Goal: Information Seeking & Learning: Learn about a topic

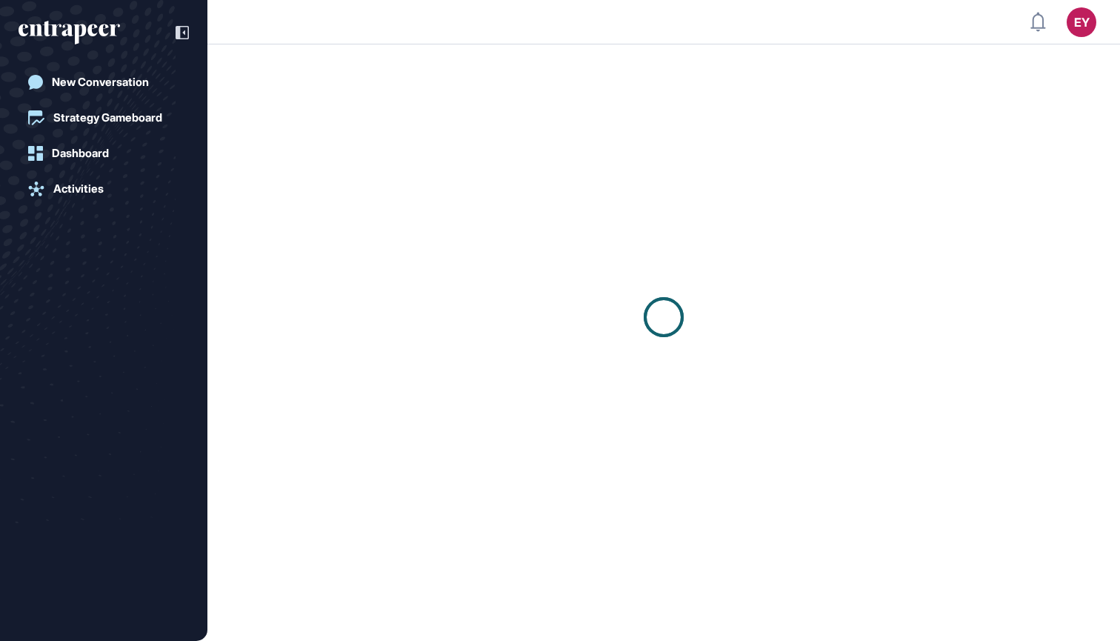
scroll to position [1, 1]
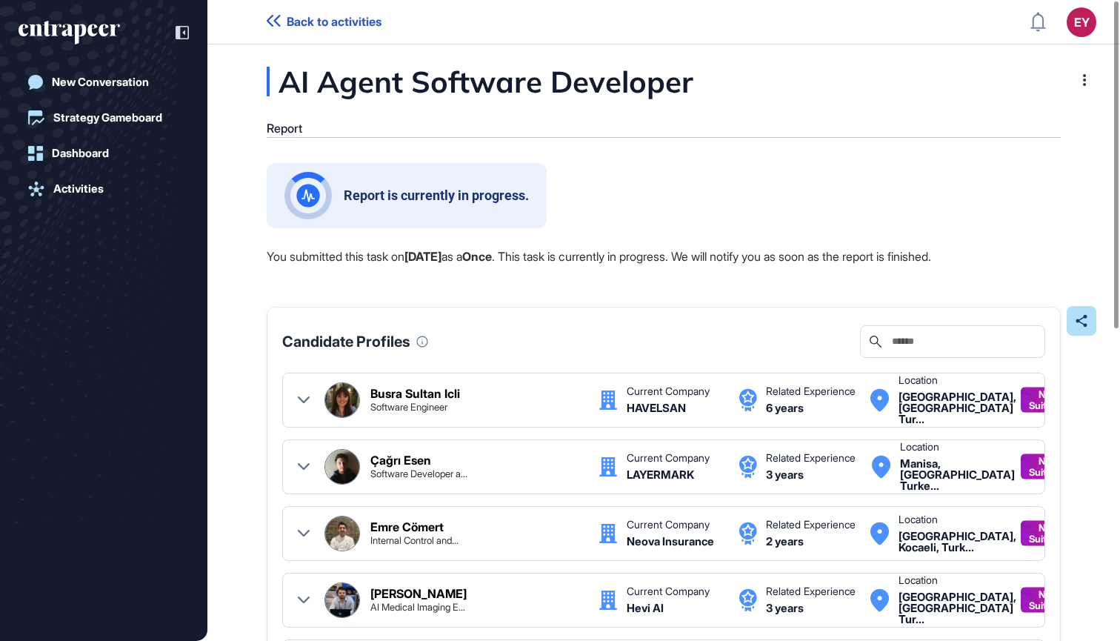
click at [241, 596] on div "AI Agent Software Developer Report Report is currently in progress. You submitt…" at bounding box center [663, 628] width 913 height 1122
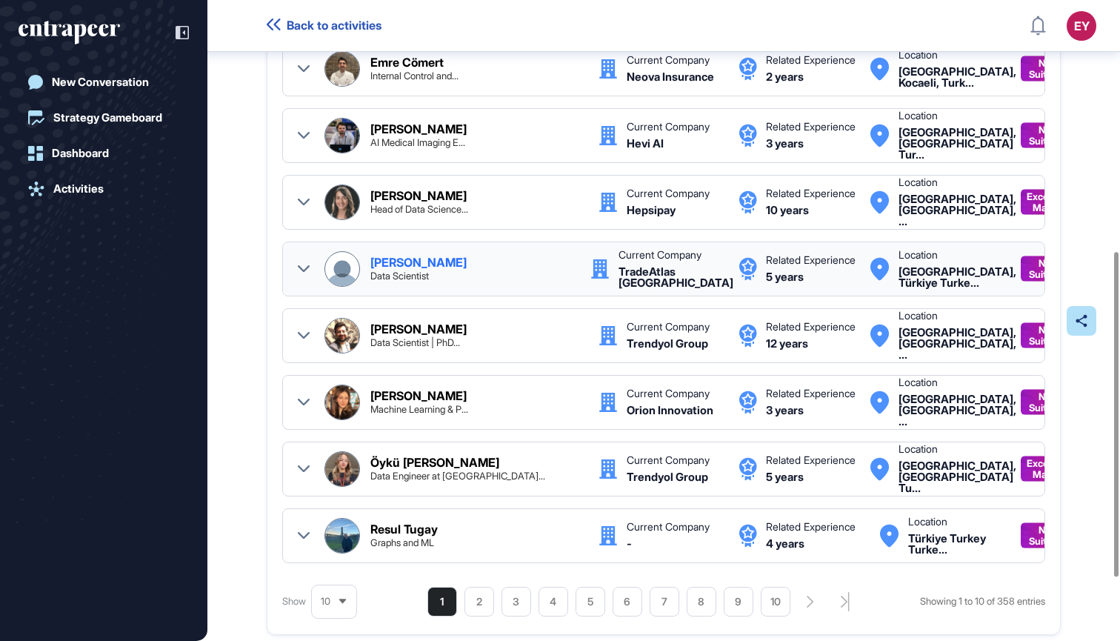
scroll to position [467, 0]
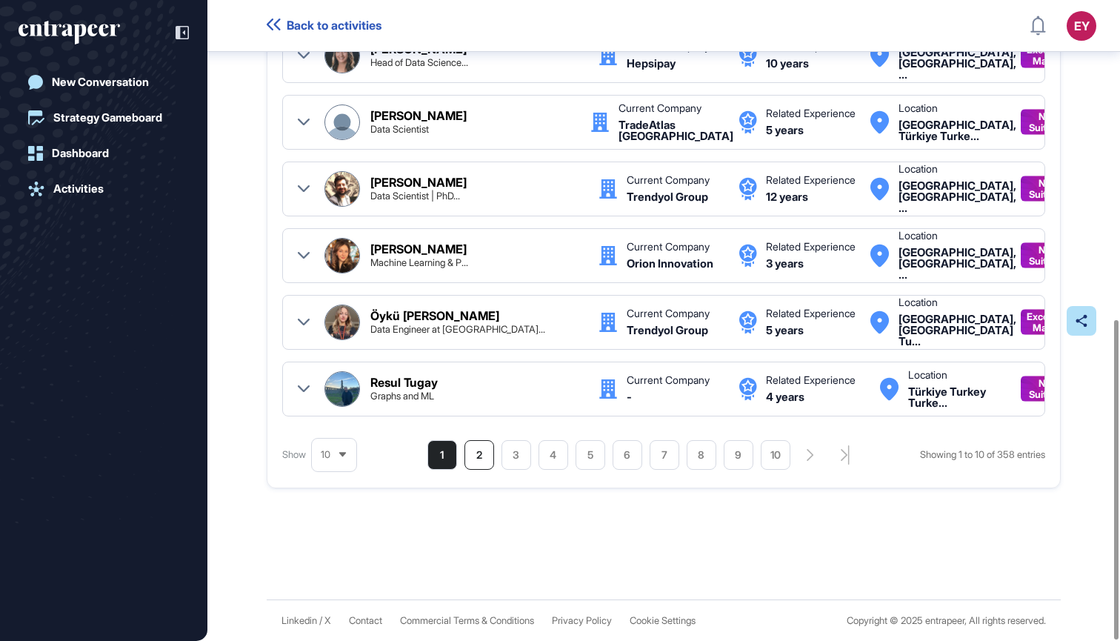
click at [465, 462] on li "2" at bounding box center [480, 455] width 30 height 30
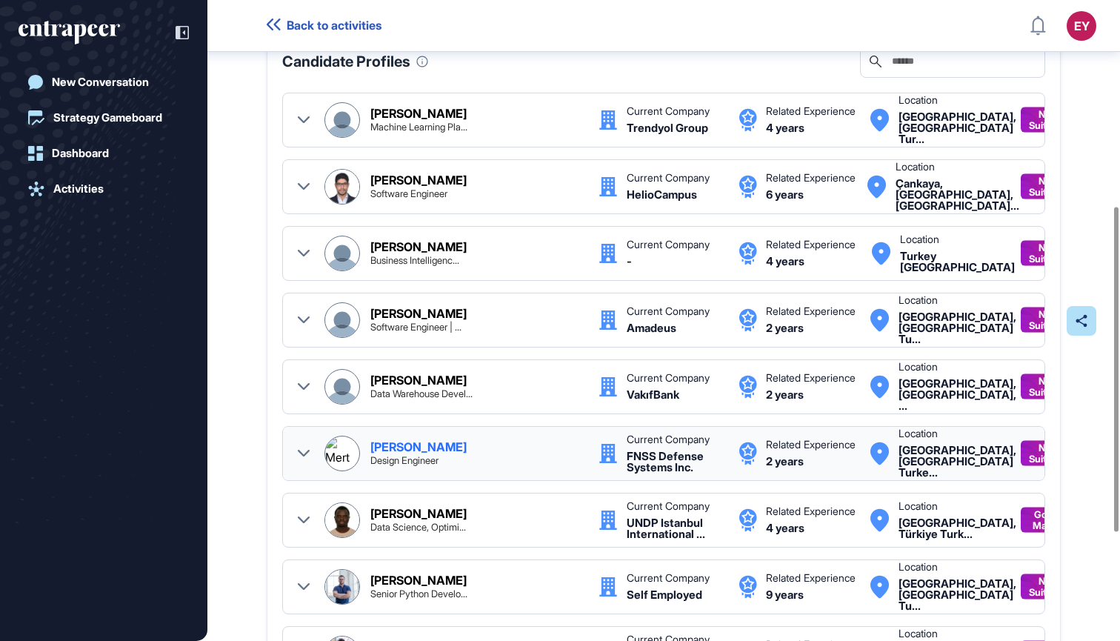
scroll to position [547, 0]
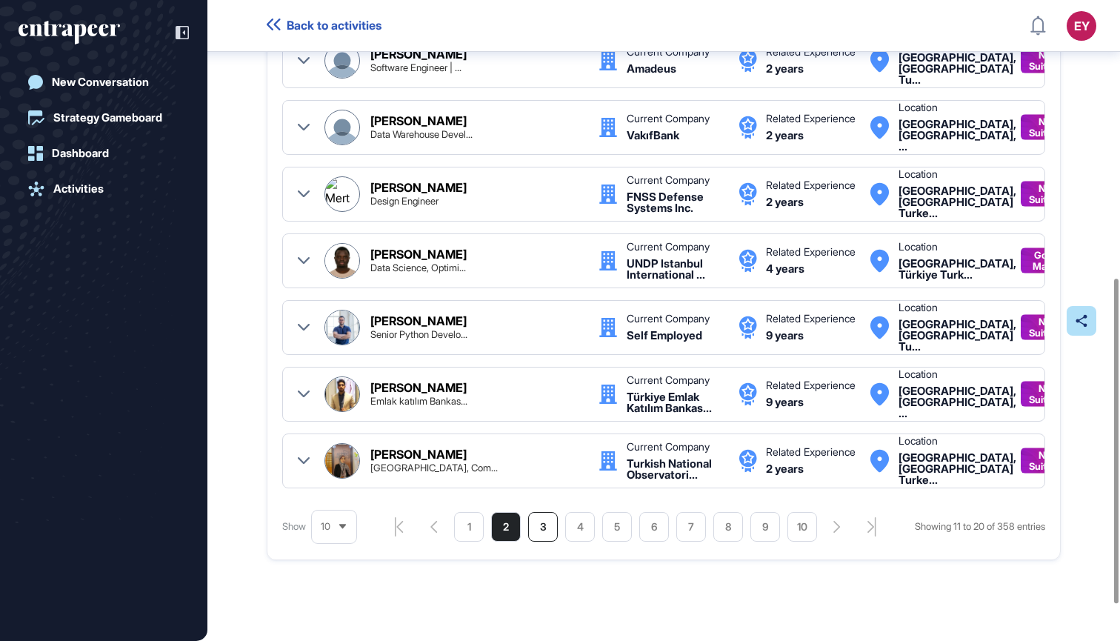
click at [542, 523] on li "3" at bounding box center [543, 527] width 30 height 30
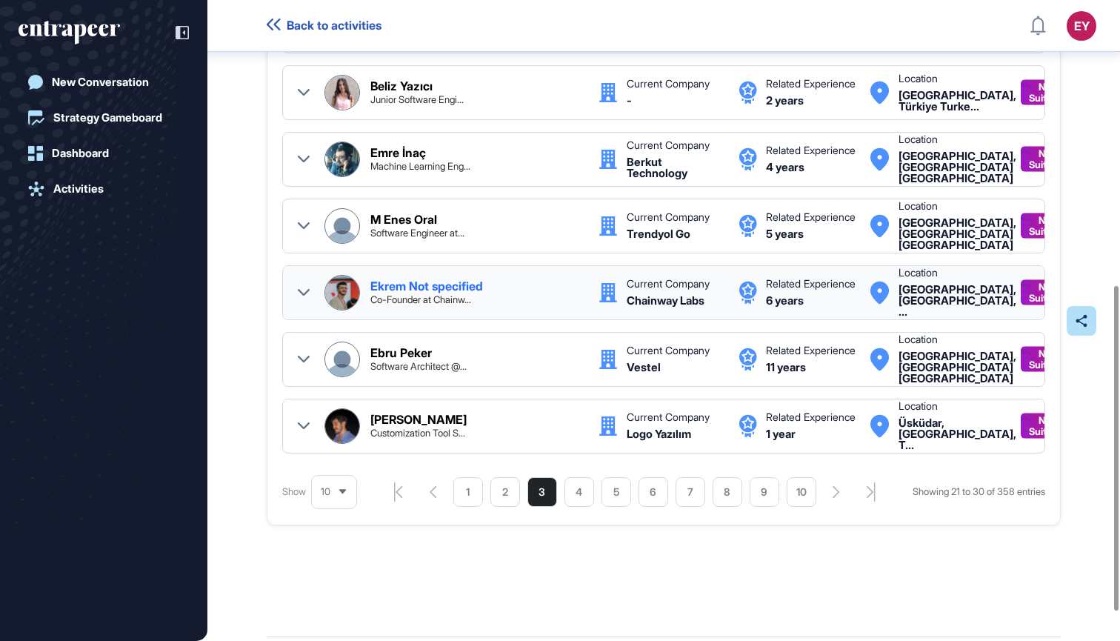
scroll to position [616, 0]
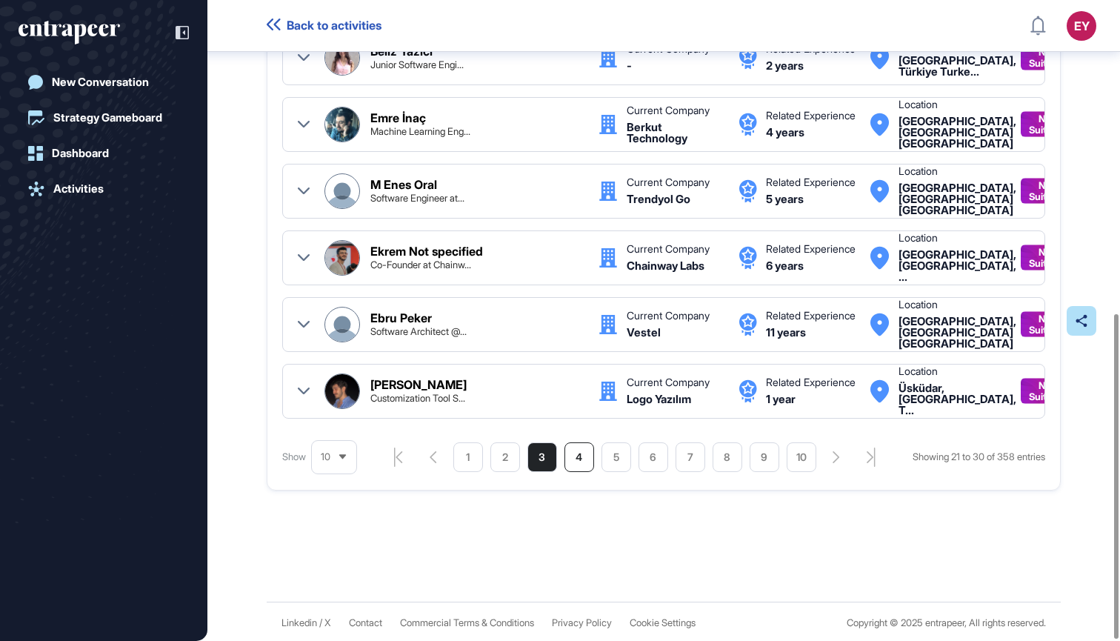
click at [588, 460] on li "4" at bounding box center [580, 457] width 30 height 30
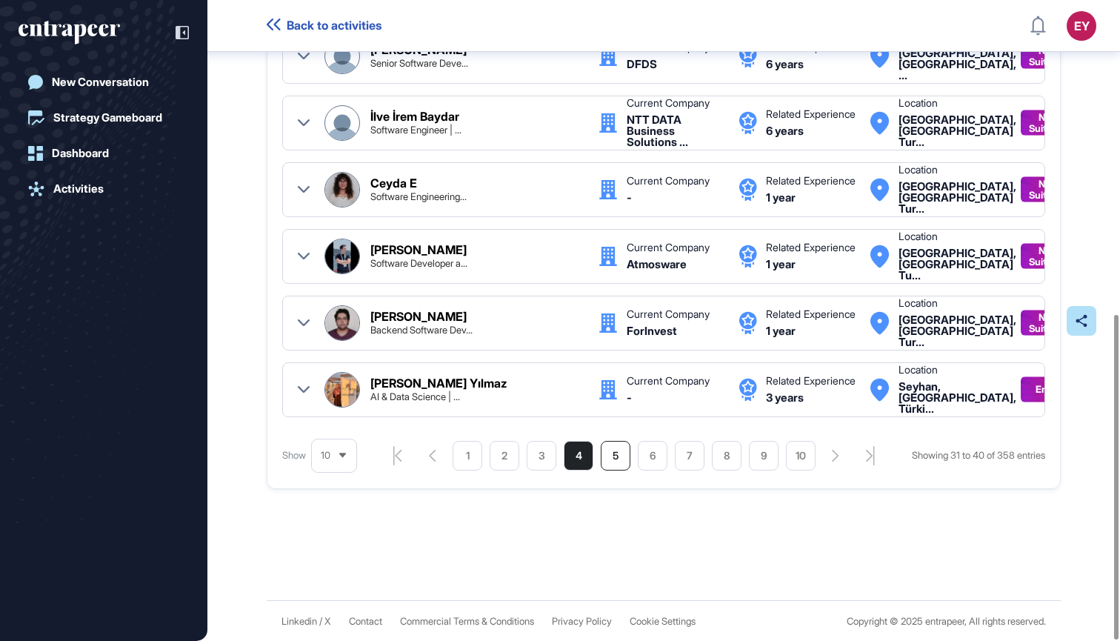
click at [616, 456] on li "5" at bounding box center [616, 456] width 30 height 30
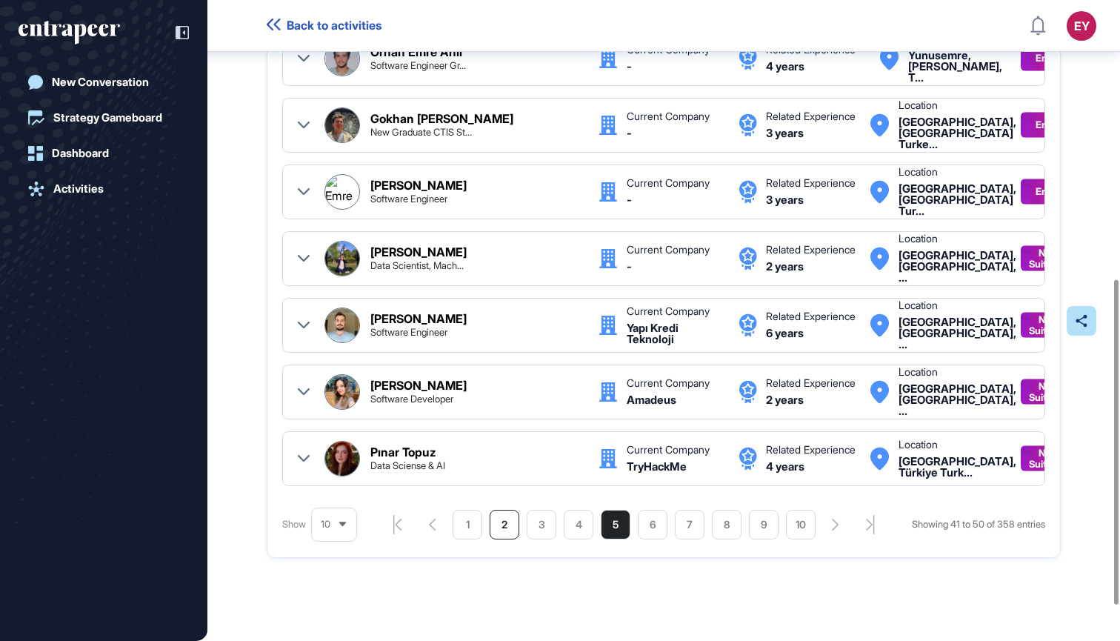
click at [505, 528] on li "2" at bounding box center [505, 525] width 30 height 30
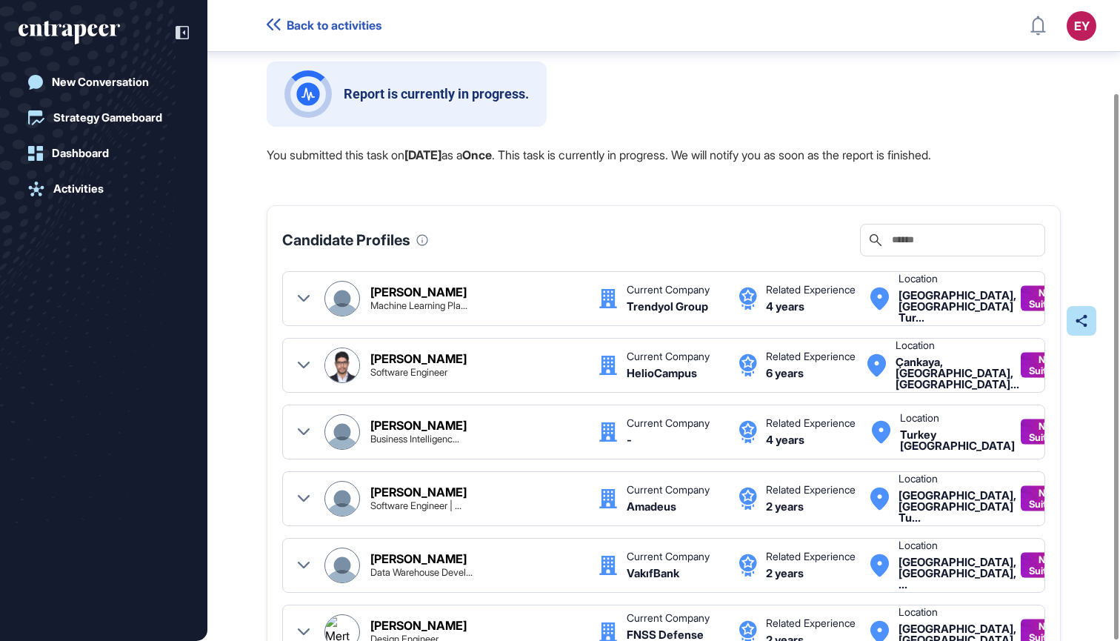
click at [541, 468] on div "Alp Tunçay Machine Learning Pla... Current Company Trendyol Group Related Exper…" at bounding box center [663, 598] width 763 height 655
click at [536, 498] on div "Report is currently in progress. You submitted this task on Oct 13, 2025 as a O…" at bounding box center [664, 573] width 794 height 1025
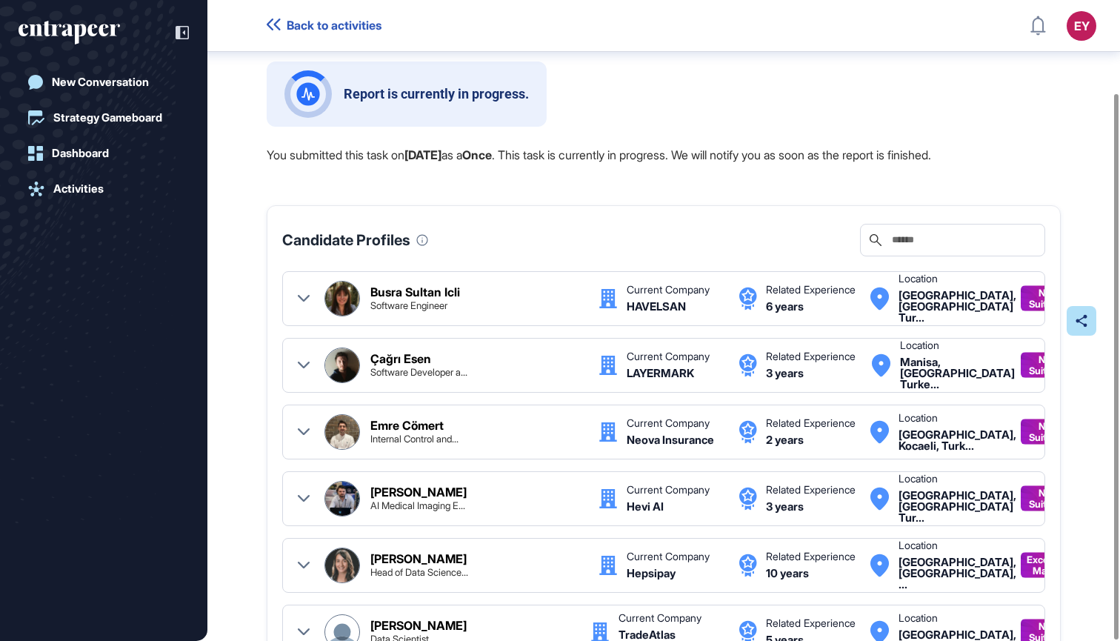
click at [538, 467] on div "Busra Sultan Icli Software Engineer Current Company HAVELSAN Related Experience…" at bounding box center [663, 598] width 763 height 655
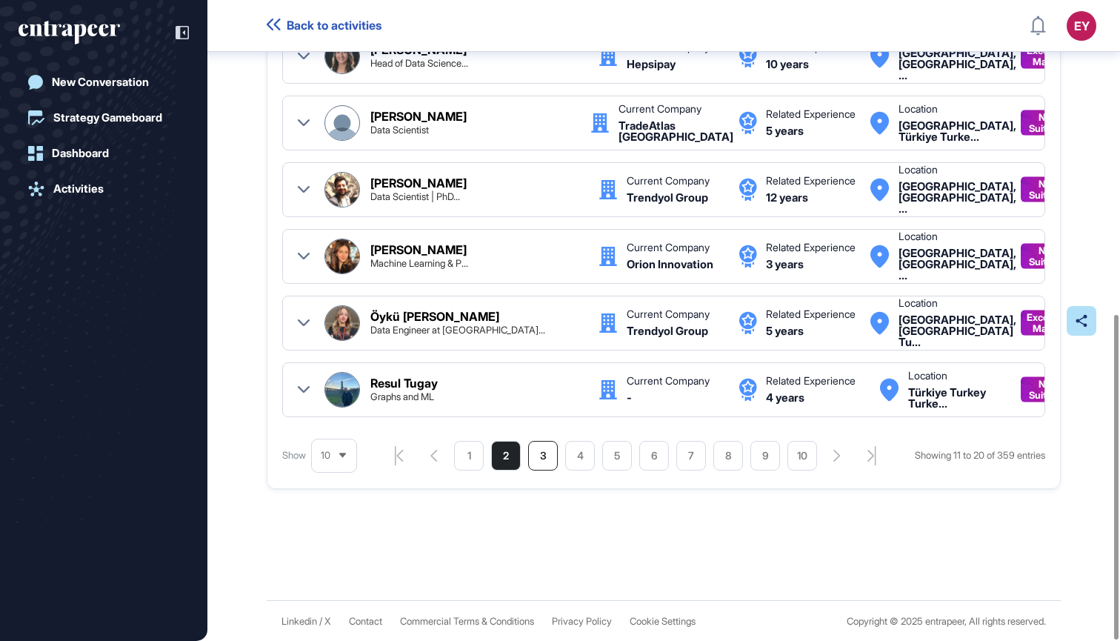
click at [536, 456] on li "3" at bounding box center [543, 456] width 30 height 30
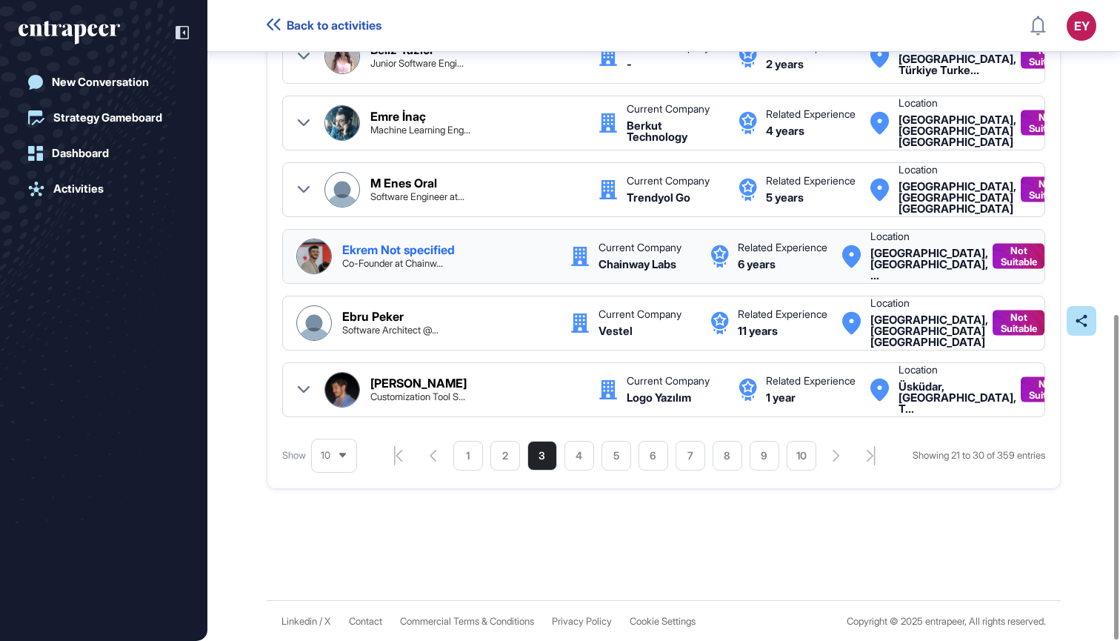
scroll to position [0, 43]
click at [416, 239] on div "Ekrem Not specified Co-Founder at Chainw..." at bounding box center [425, 257] width 259 height 36
click at [476, 260] on div "Ekrem Not specified Co-Founder at Chainw..." at bounding box center [448, 256] width 213 height 24
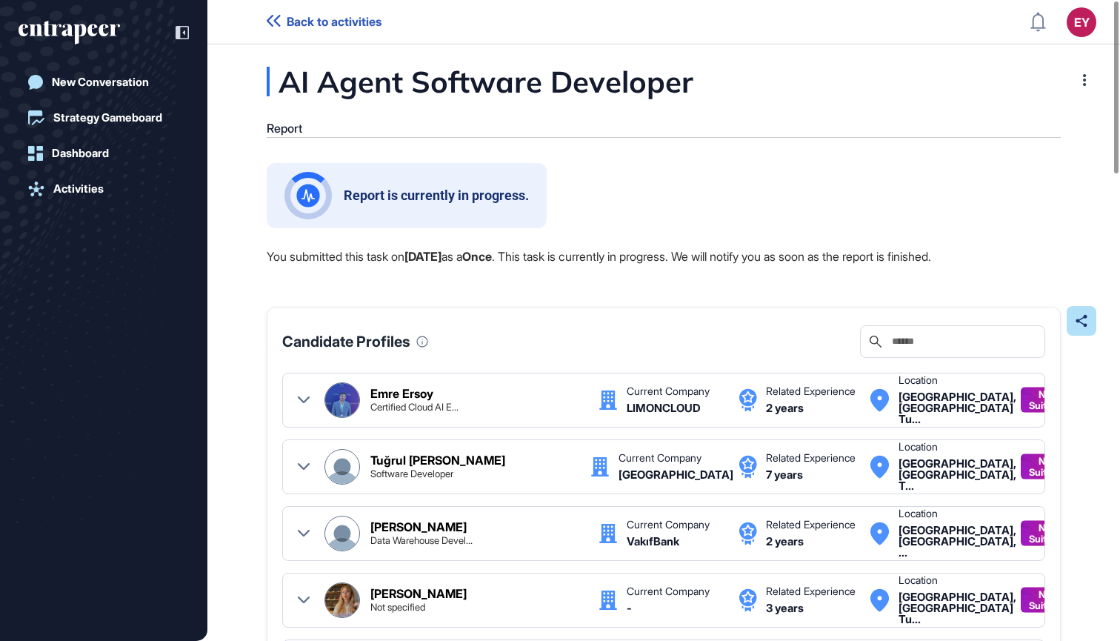
scroll to position [0, 0]
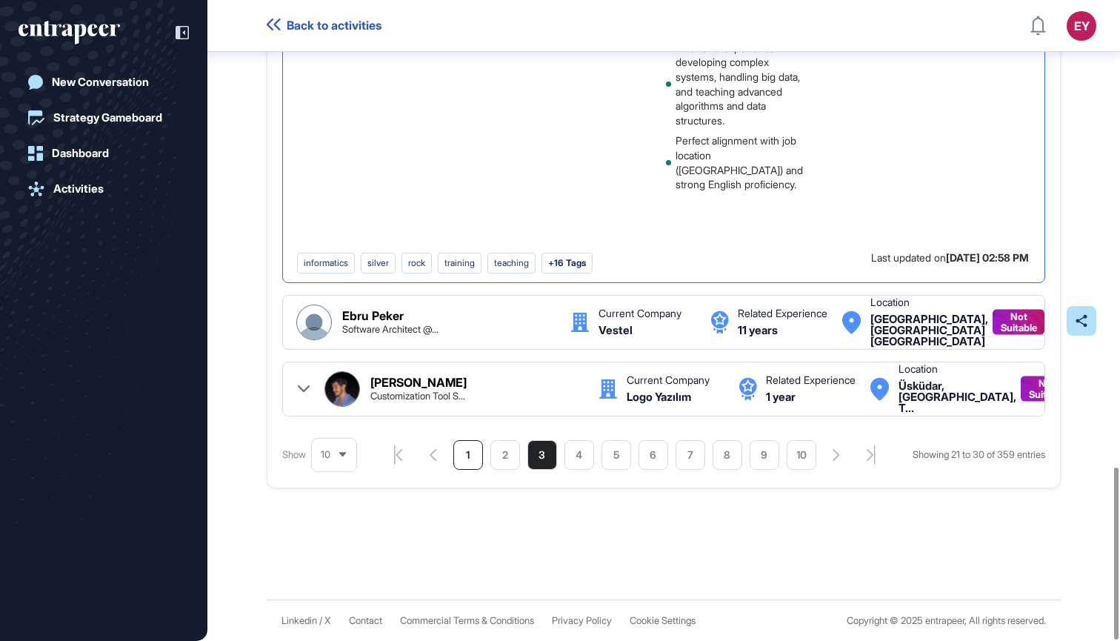
click at [457, 451] on li "1" at bounding box center [468, 455] width 30 height 30
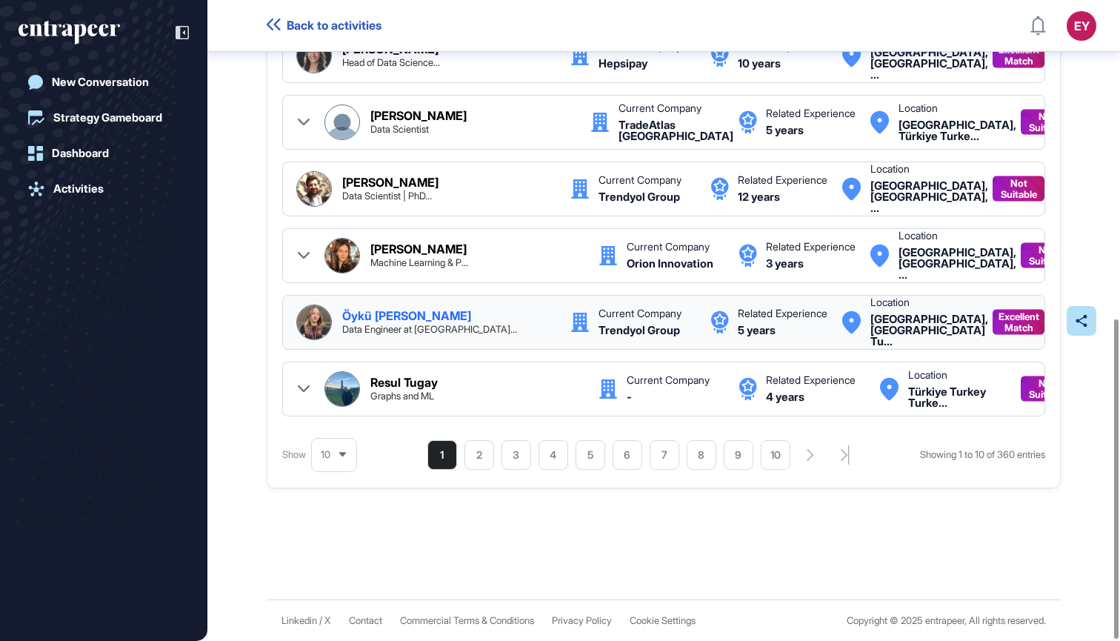
scroll to position [0, 43]
click at [491, 322] on div "Öykü Zeynep Aslan Data Engineer at Tre..." at bounding box center [448, 322] width 213 height 24
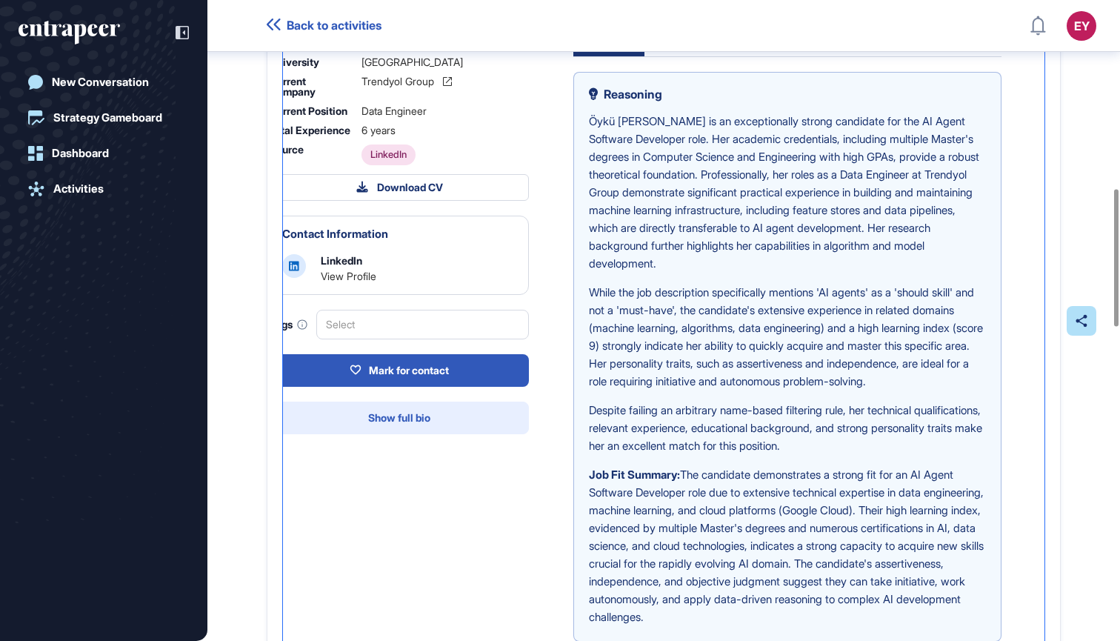
scroll to position [880, 0]
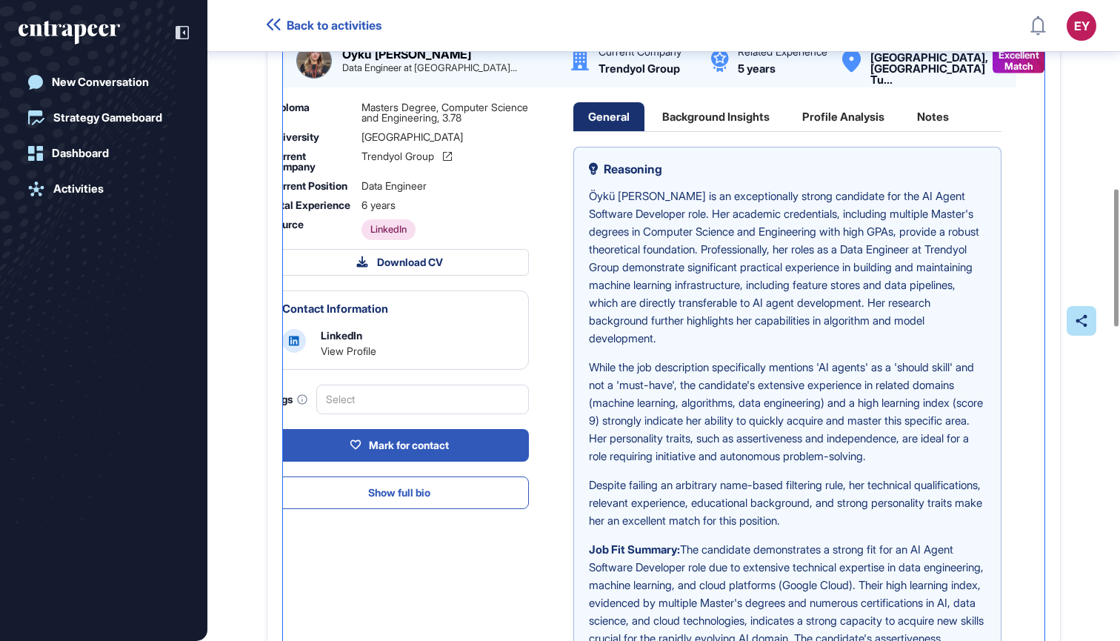
click at [679, 131] on div "Background Insights" at bounding box center [716, 116] width 137 height 29
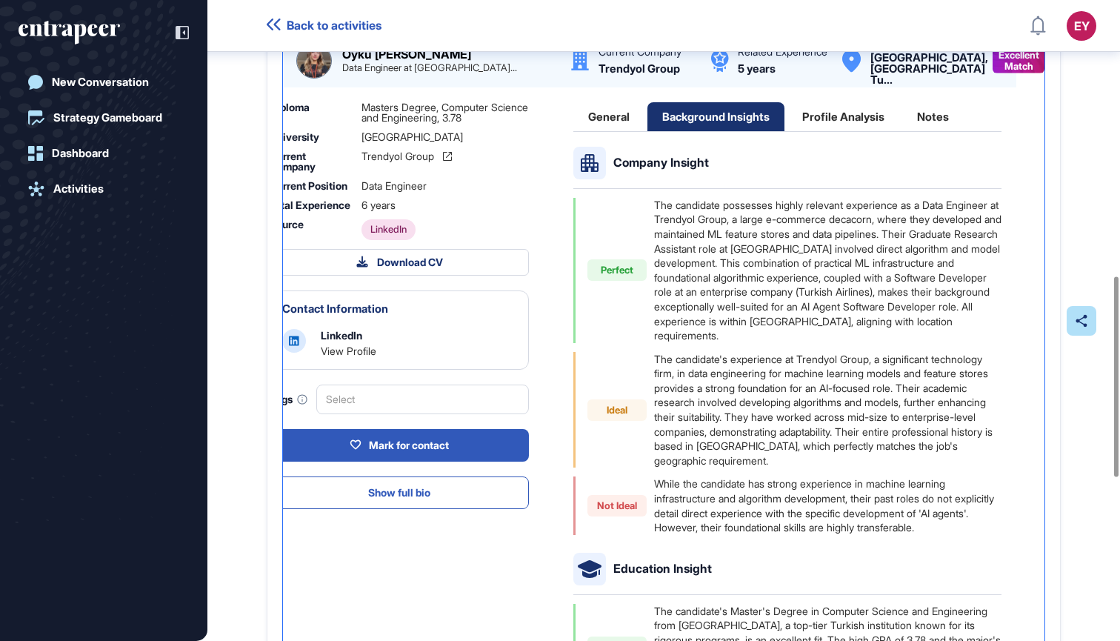
click at [603, 131] on div "General" at bounding box center [609, 116] width 71 height 29
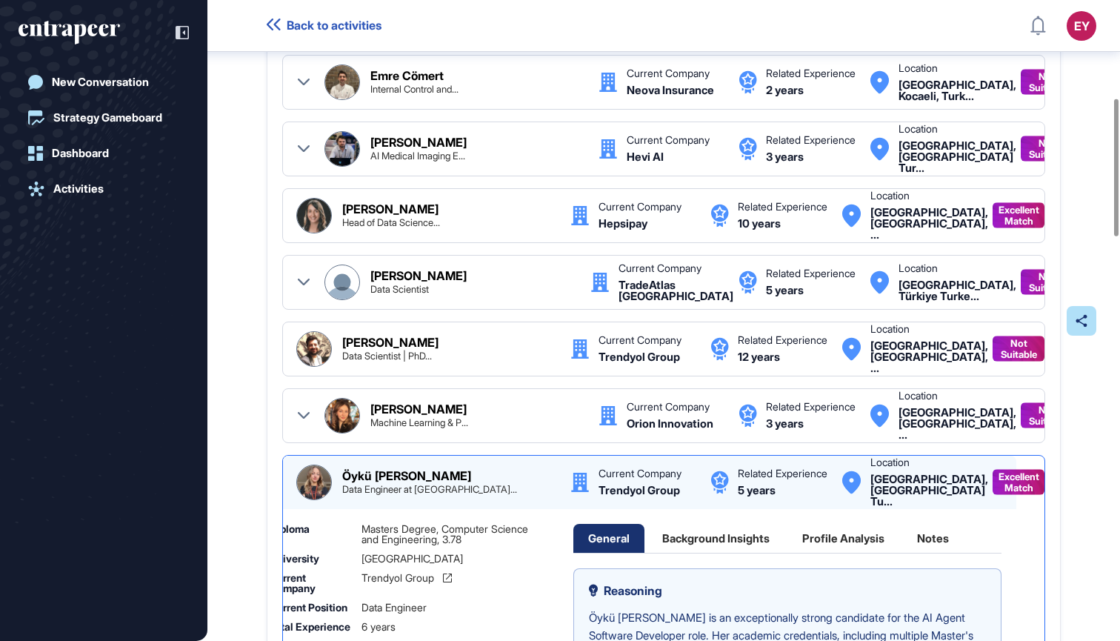
scroll to position [457, 0]
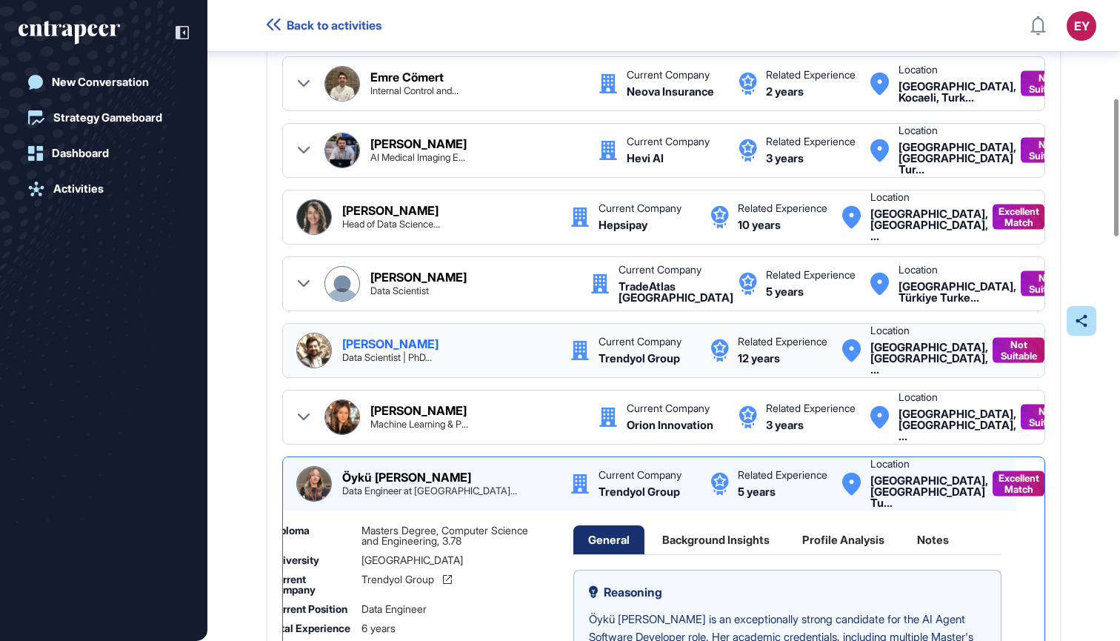
click at [400, 368] on div "Alperen Karan Data Scientist | PhD..." at bounding box center [425, 351] width 259 height 36
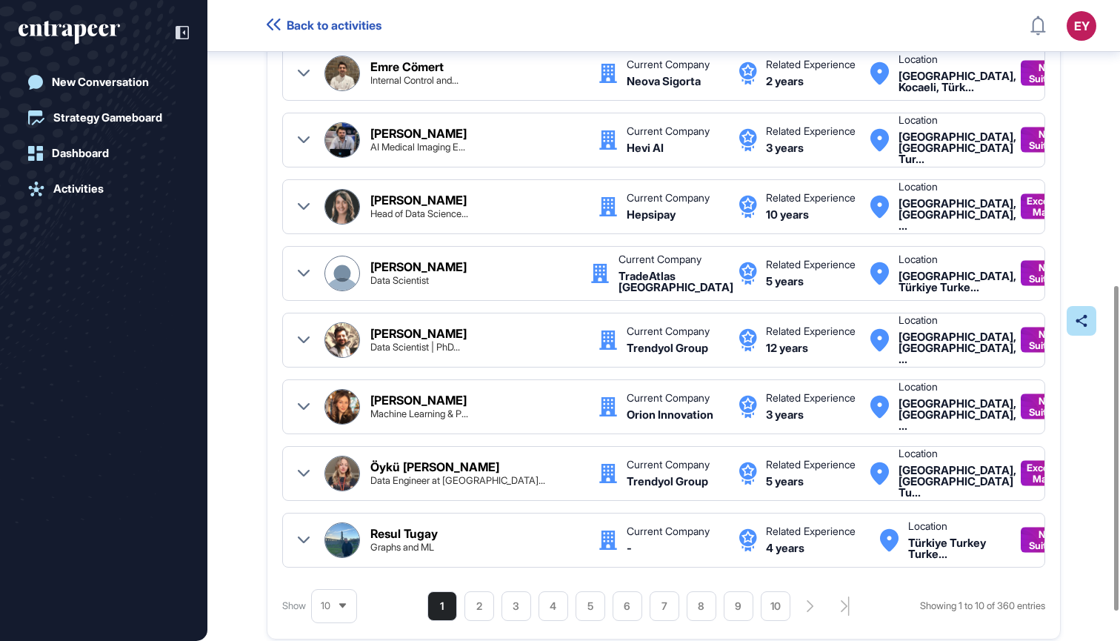
scroll to position [561, 0]
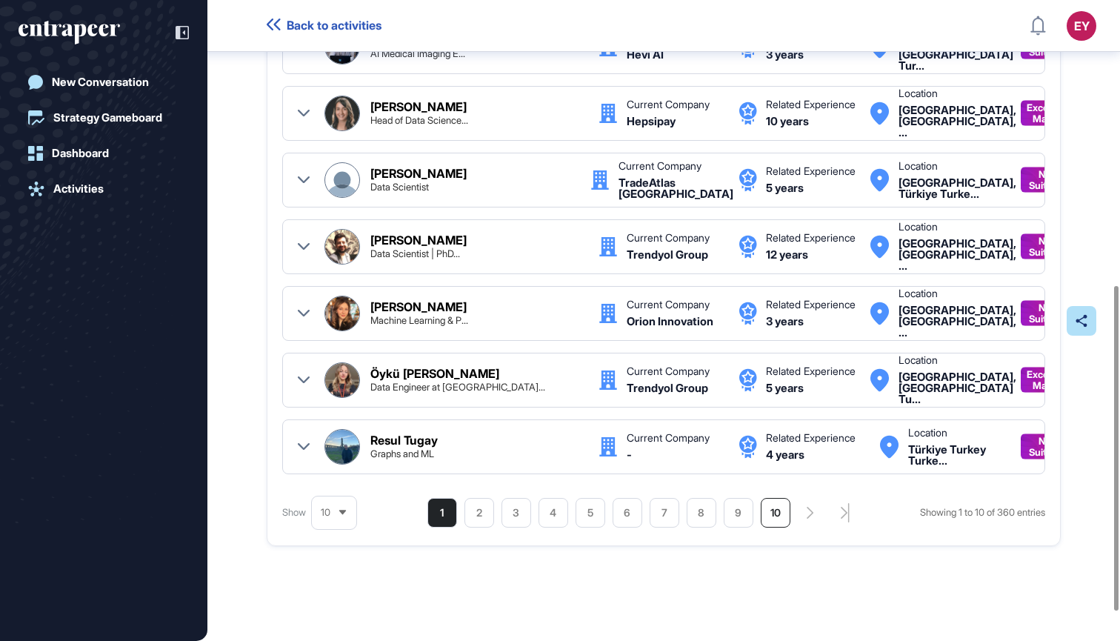
click at [761, 515] on li "10" at bounding box center [776, 513] width 30 height 30
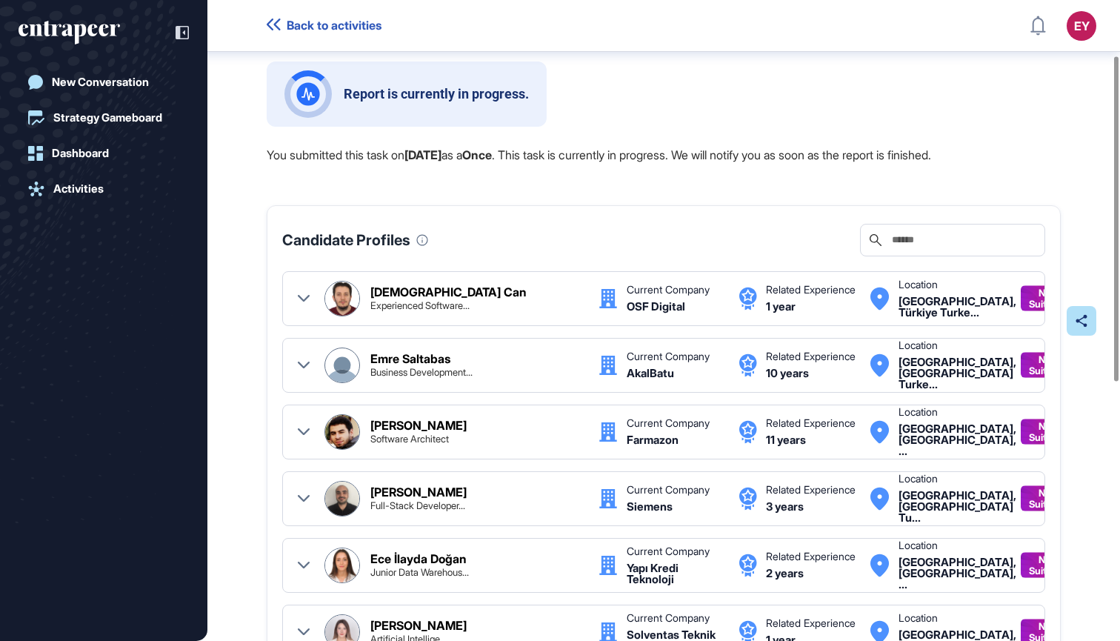
click at [950, 250] on div "Search" at bounding box center [952, 240] width 185 height 33
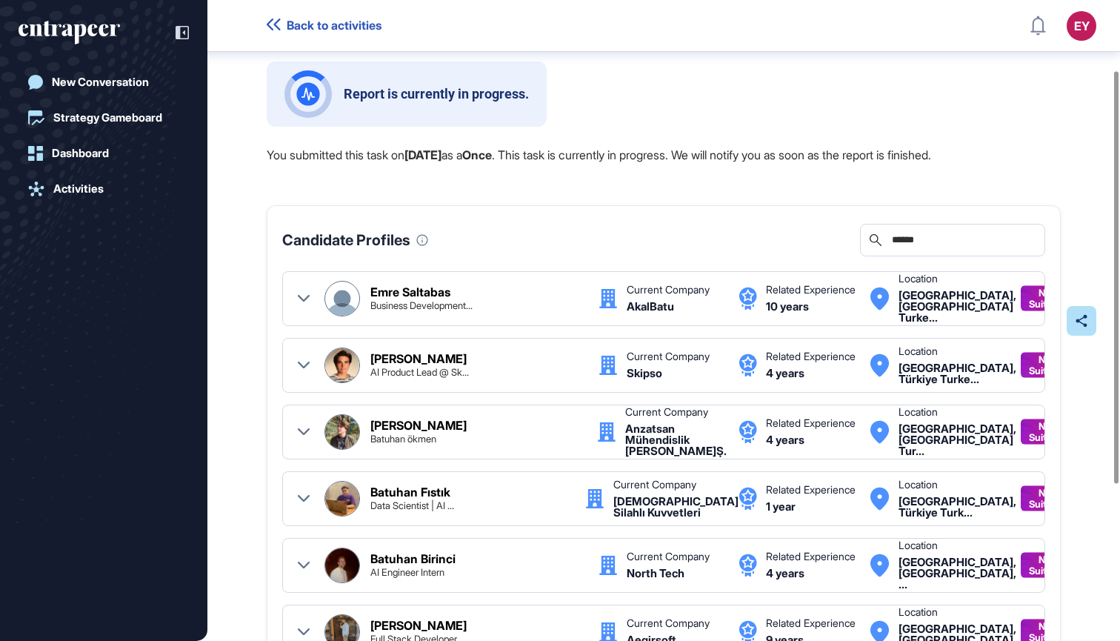
type input "*******"
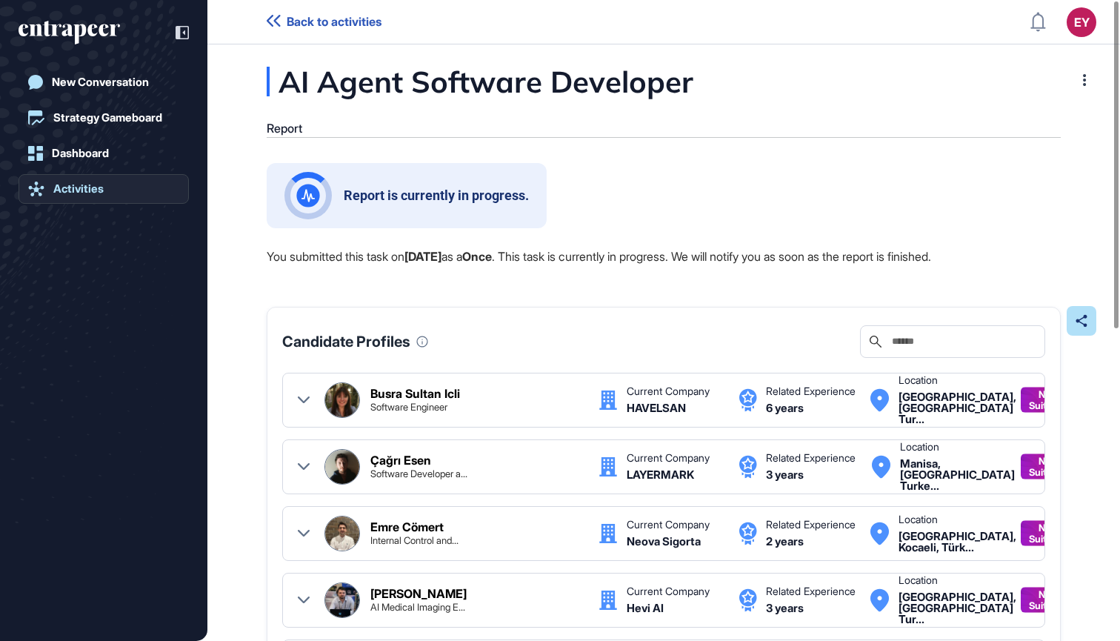
click at [124, 196] on link "Activities" at bounding box center [104, 189] width 170 height 30
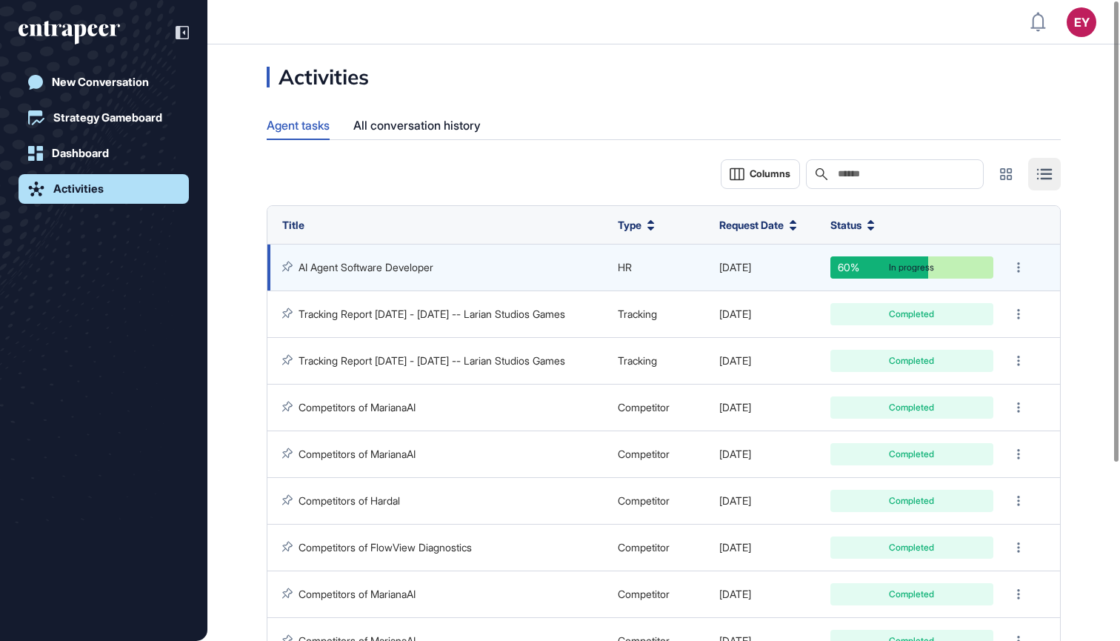
click at [392, 261] on link "AI Agent Software Developer" at bounding box center [366, 267] width 135 height 13
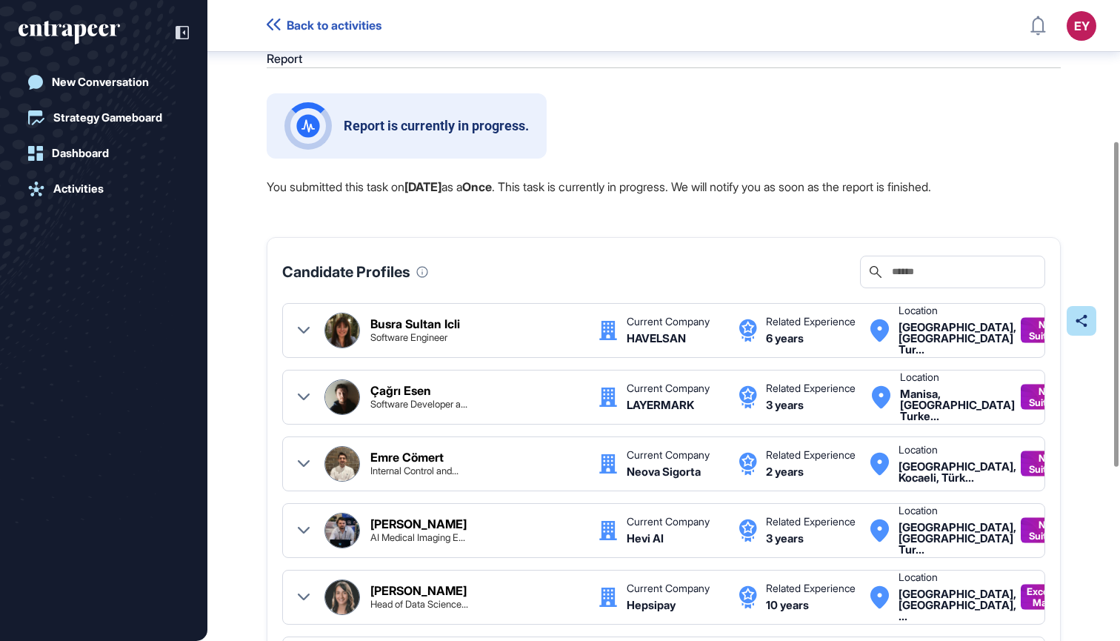
scroll to position [471, 0]
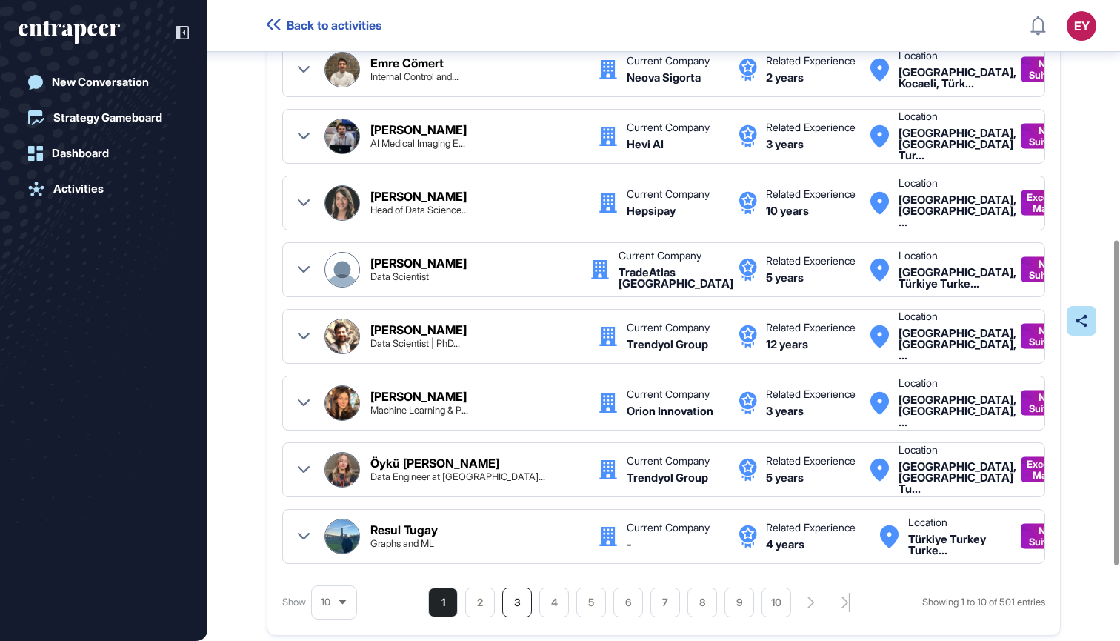
click at [526, 607] on li "3" at bounding box center [517, 603] width 30 height 30
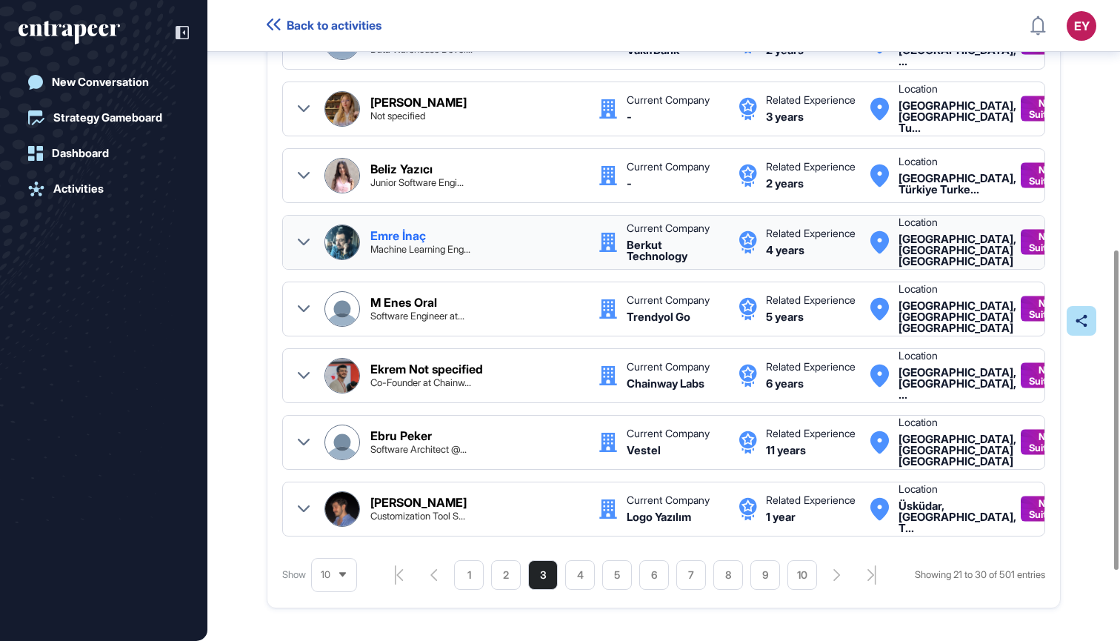
scroll to position [500, 0]
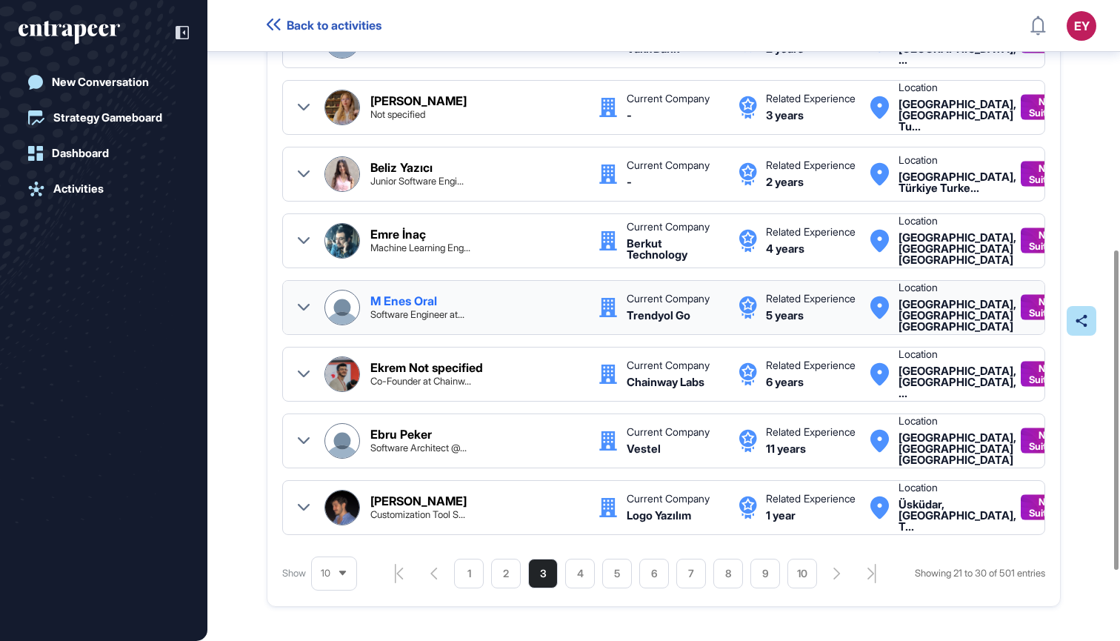
click at [433, 319] on div "Software Engineer at..." at bounding box center [417, 315] width 94 height 10
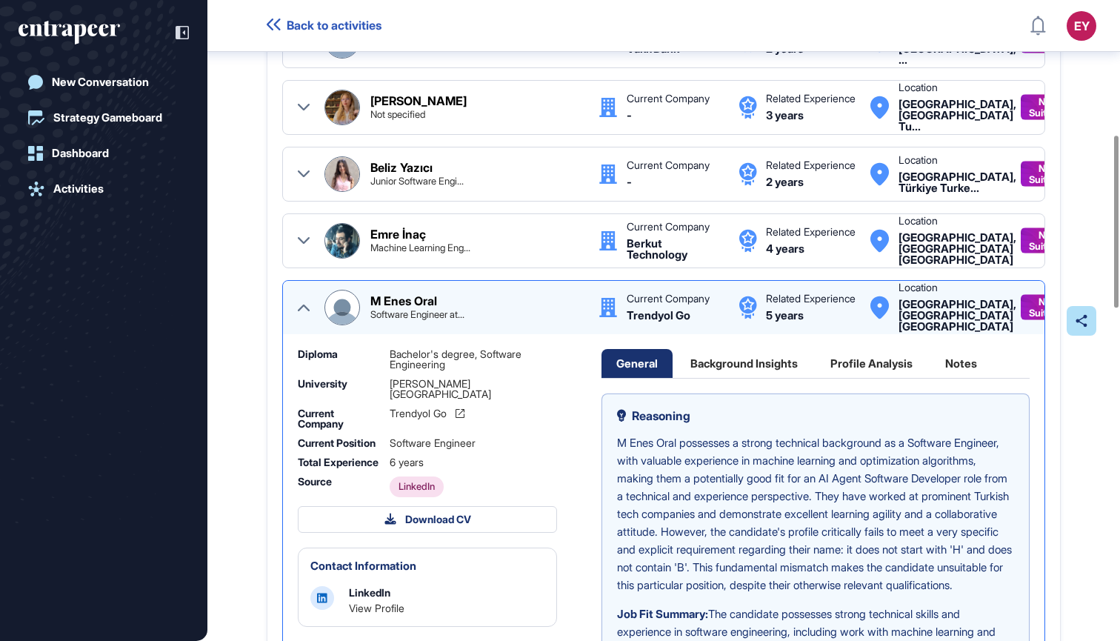
click at [468, 317] on div "M Enes Oral Software Engineer at..." at bounding box center [476, 307] width 213 height 24
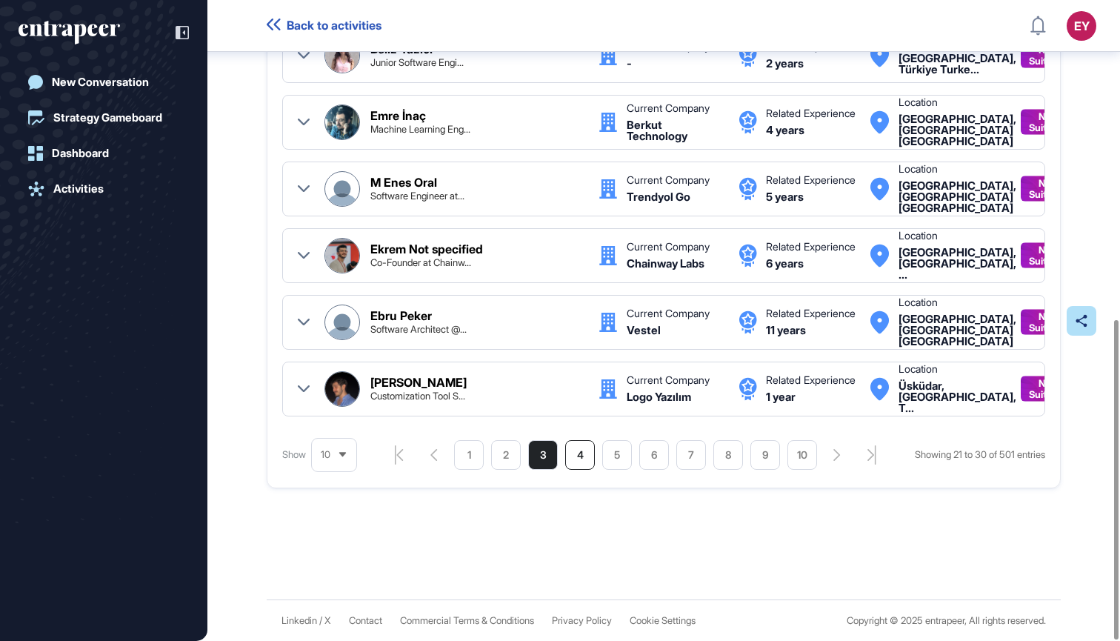
click at [585, 453] on li "4" at bounding box center [580, 455] width 30 height 30
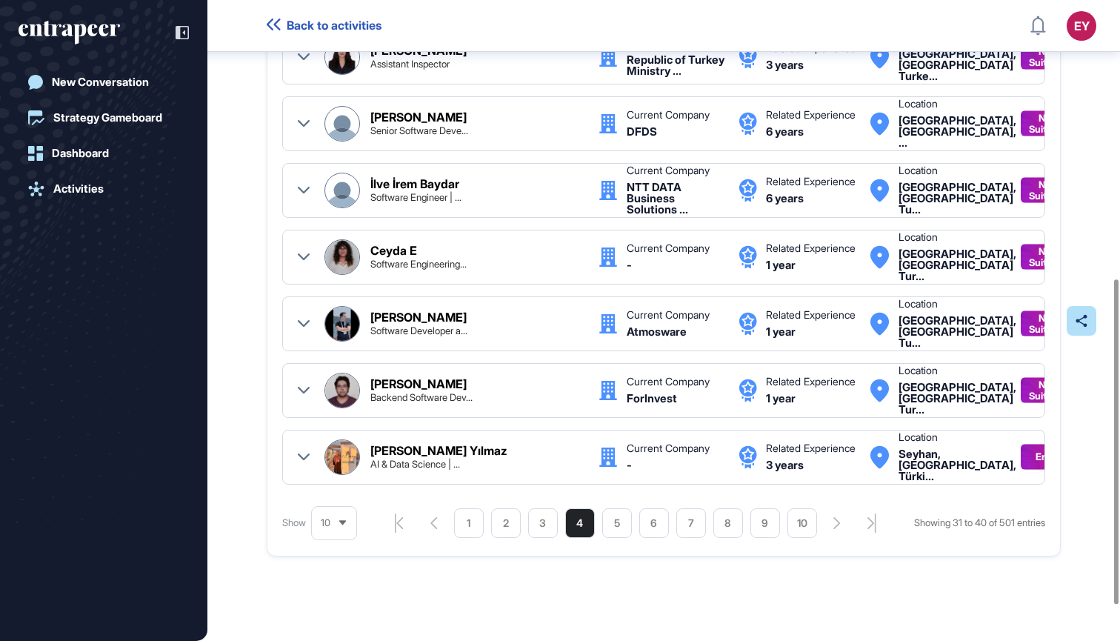
scroll to position [550, 0]
click at [616, 523] on li "5" at bounding box center [617, 524] width 30 height 30
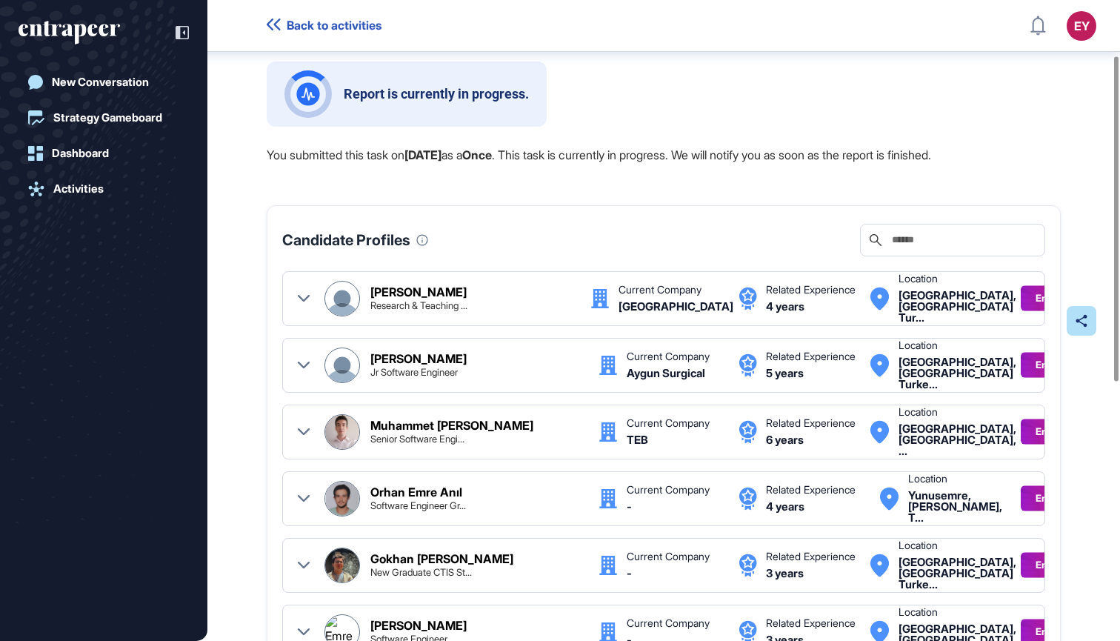
click at [1003, 243] on input "text" at bounding box center [963, 240] width 145 height 12
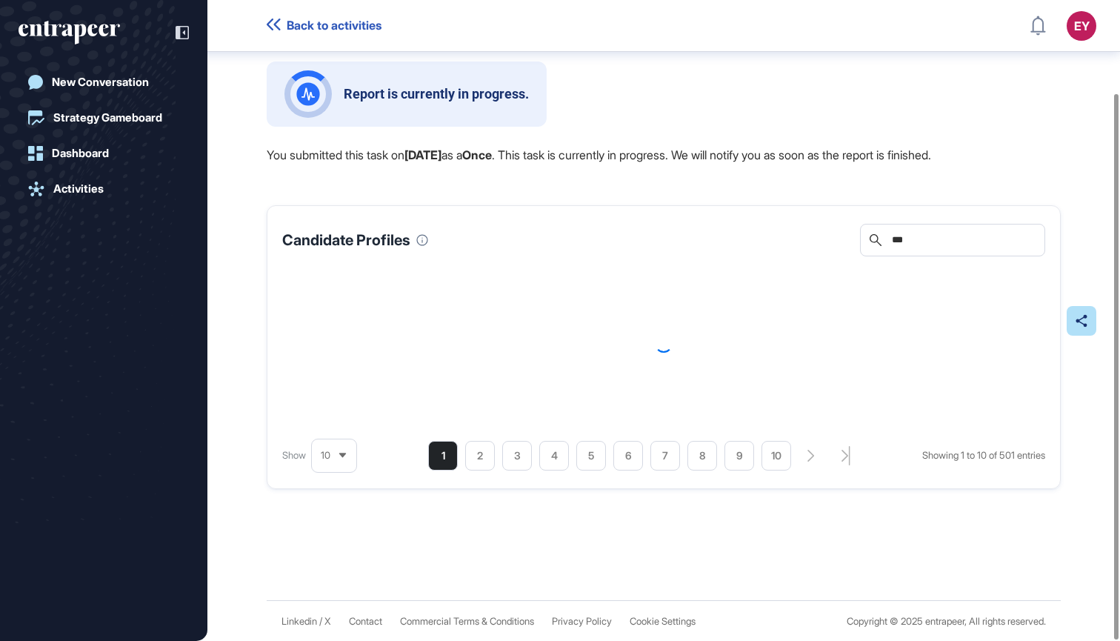
scroll to position [84, 0]
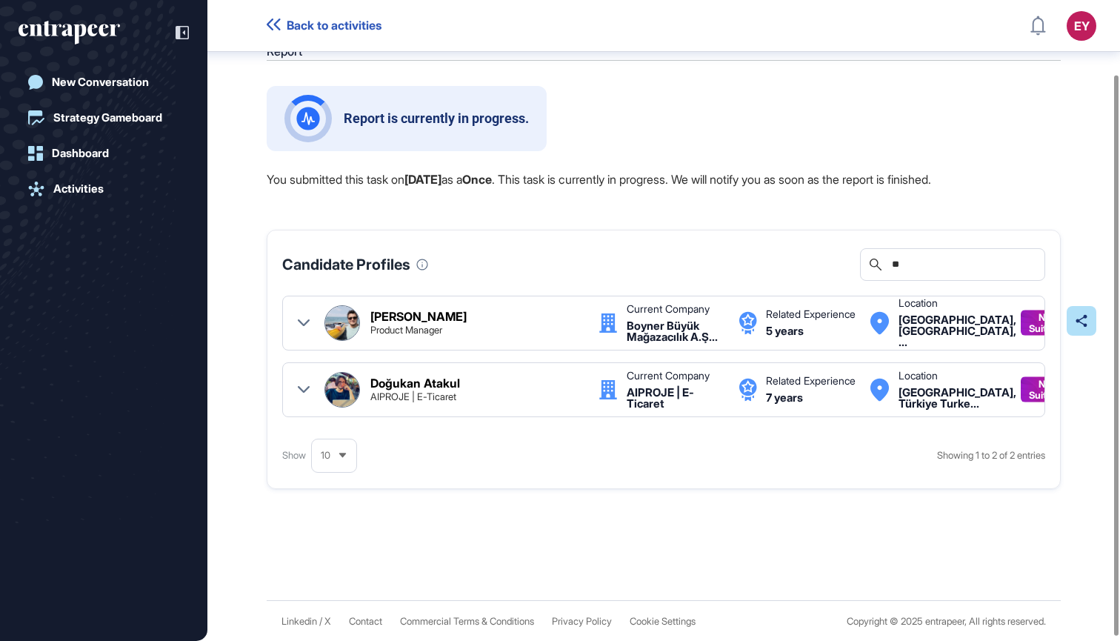
type input "*"
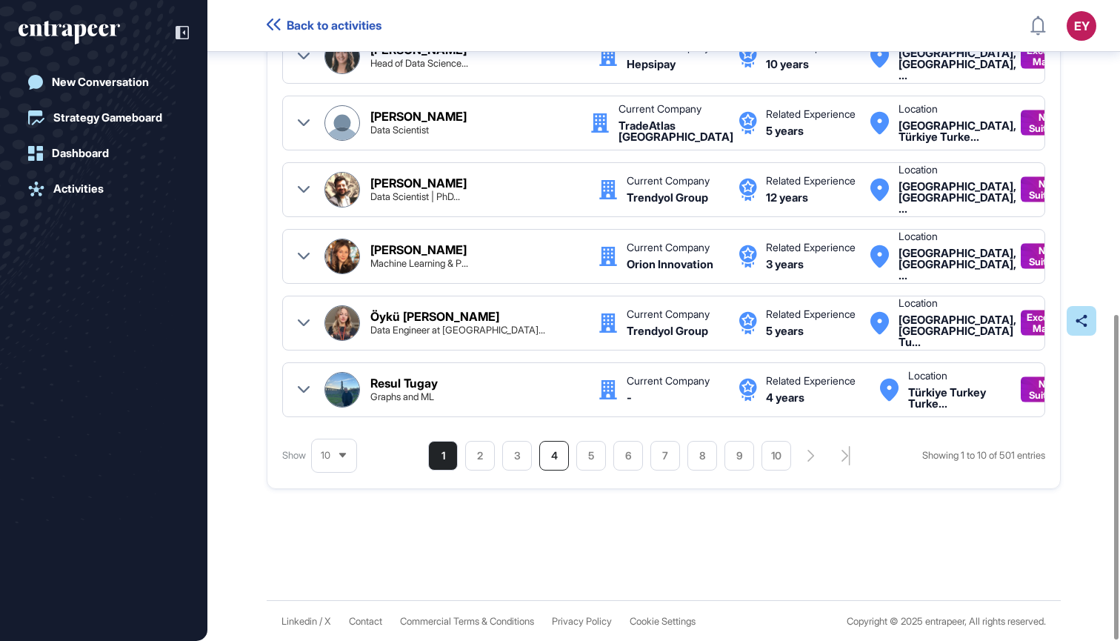
click at [544, 452] on li "4" at bounding box center [554, 456] width 30 height 30
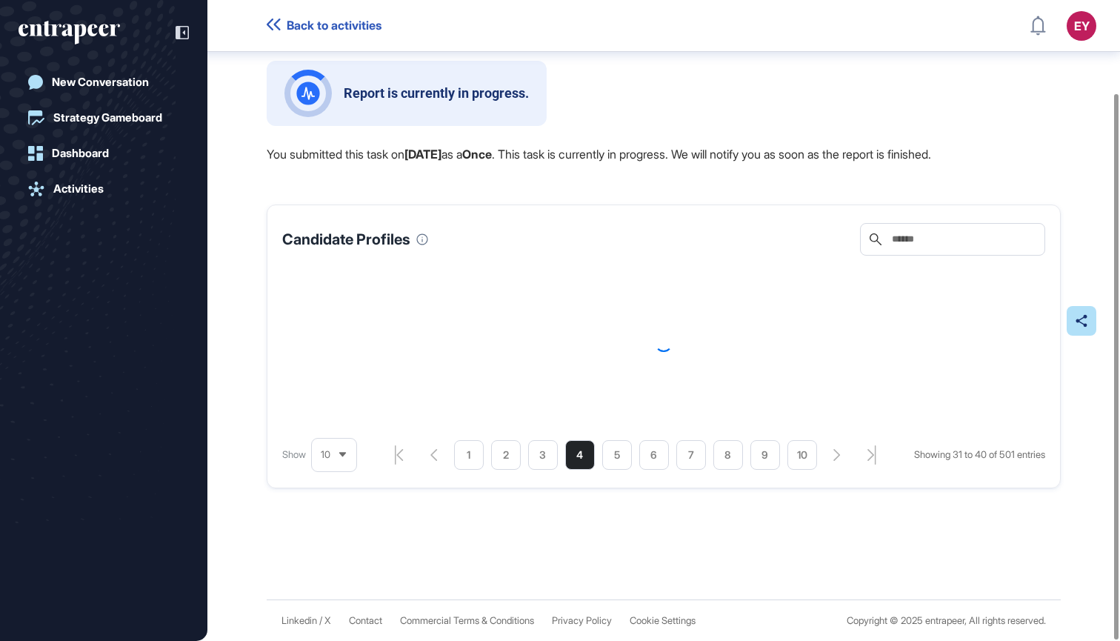
scroll to position [109, 0]
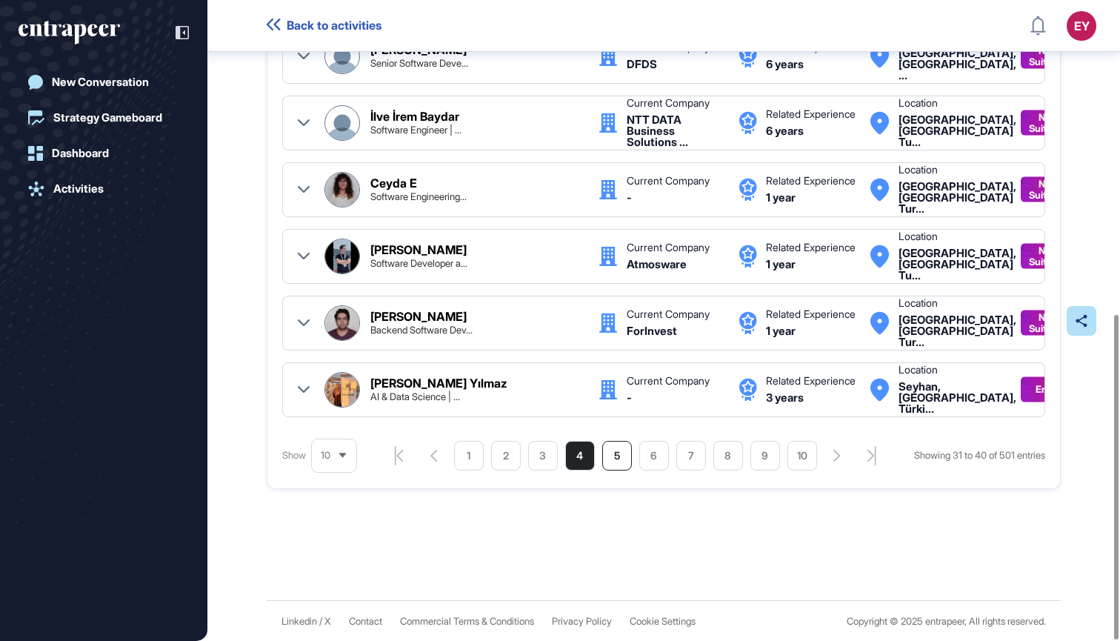
click at [611, 462] on li "5" at bounding box center [617, 456] width 30 height 30
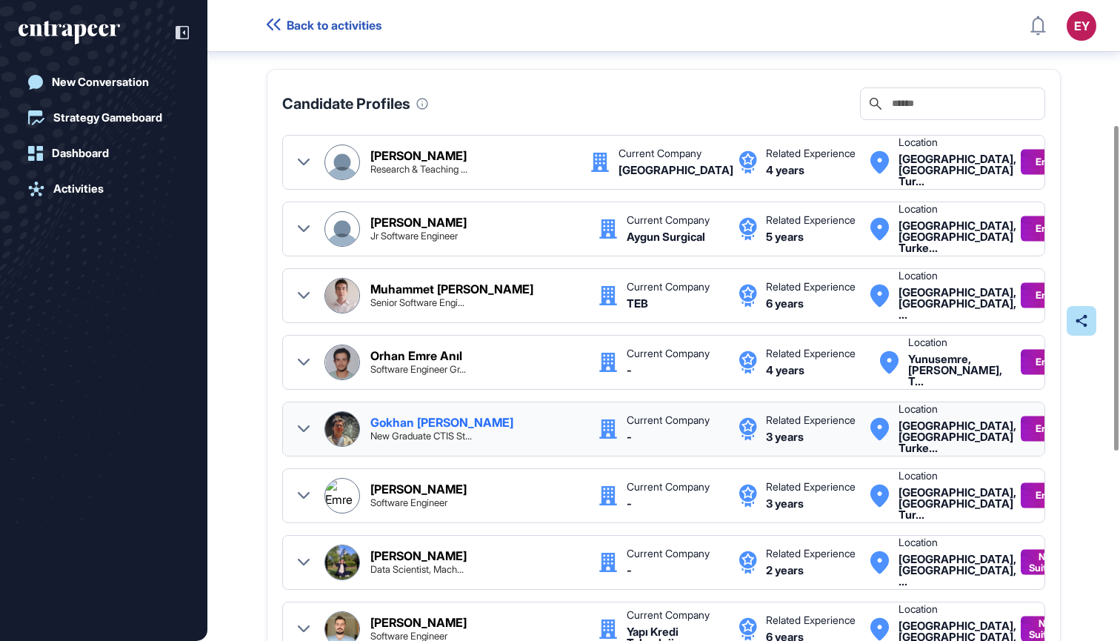
scroll to position [447, 0]
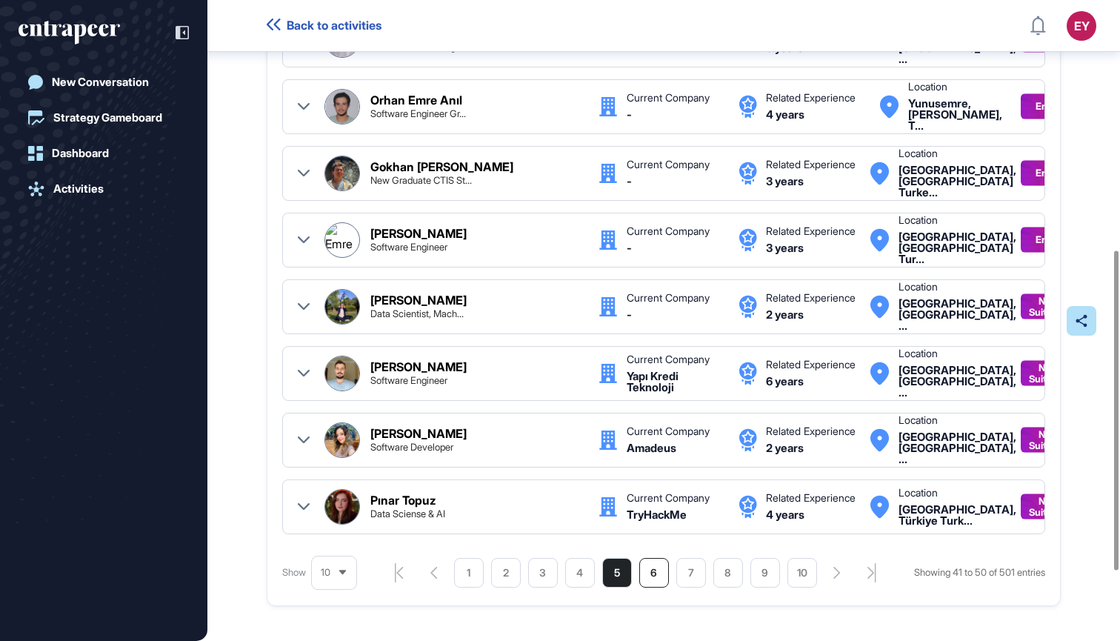
click at [654, 588] on li "6" at bounding box center [654, 573] width 30 height 30
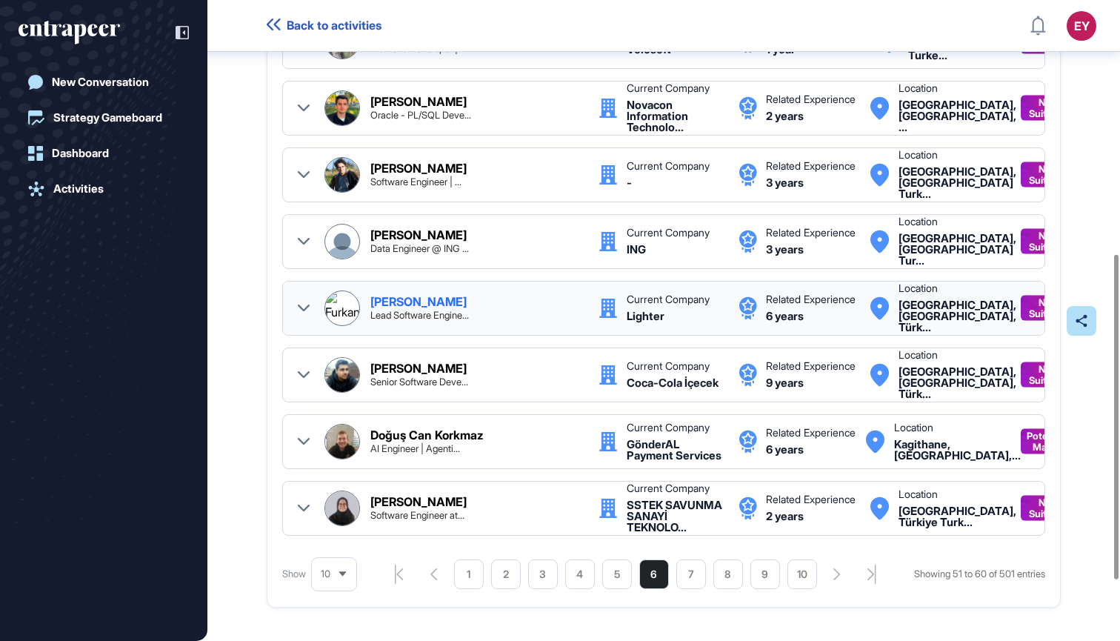
scroll to position [502, 0]
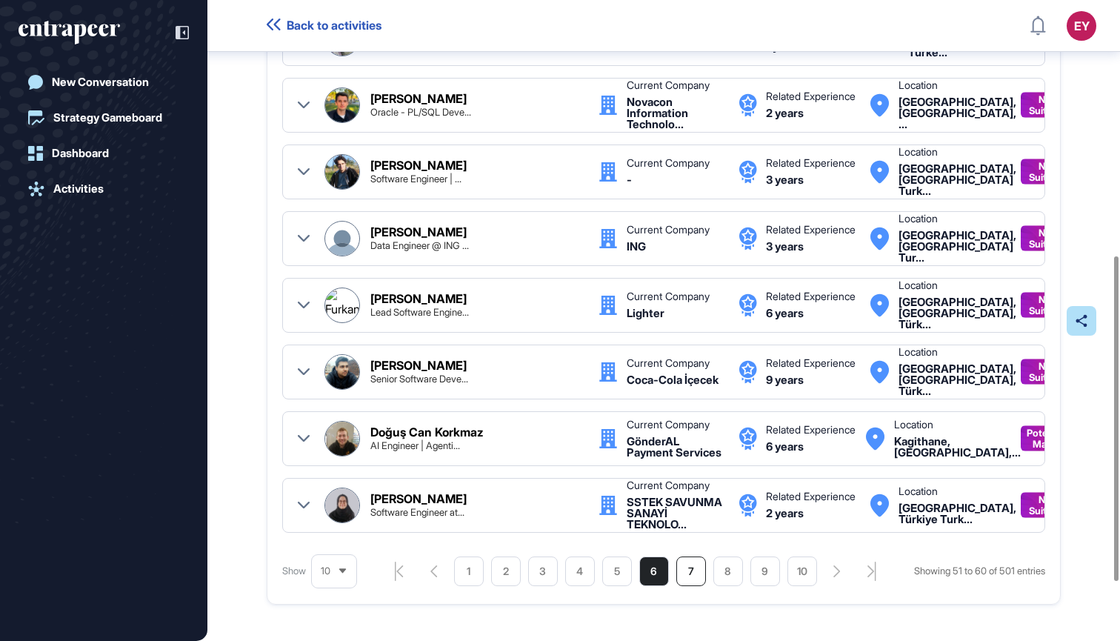
click at [698, 575] on li "7" at bounding box center [691, 571] width 30 height 30
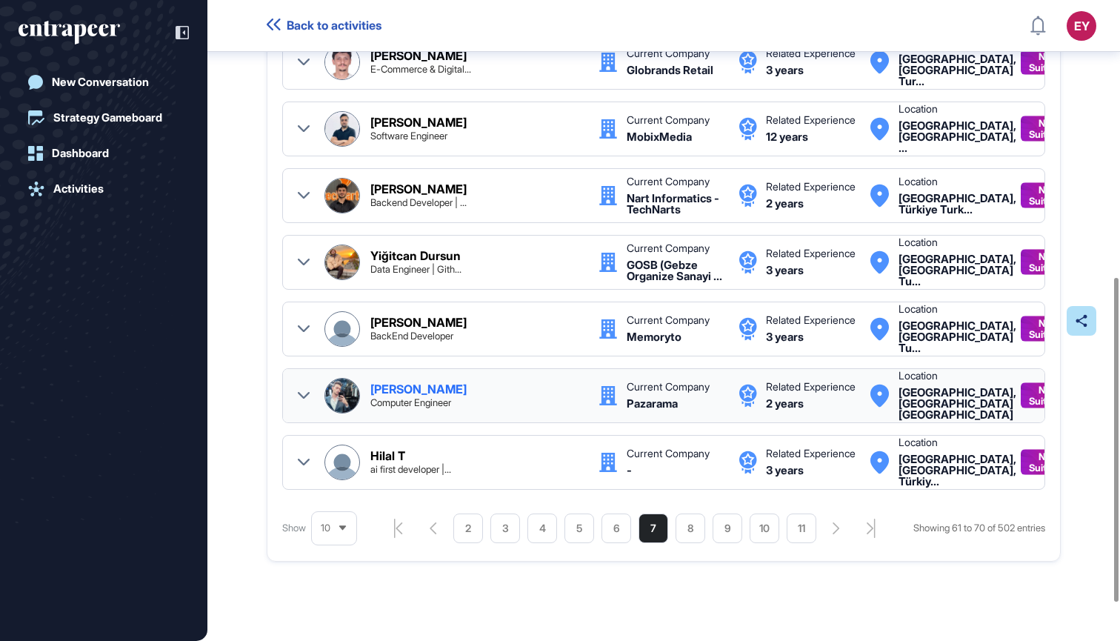
scroll to position [548, 0]
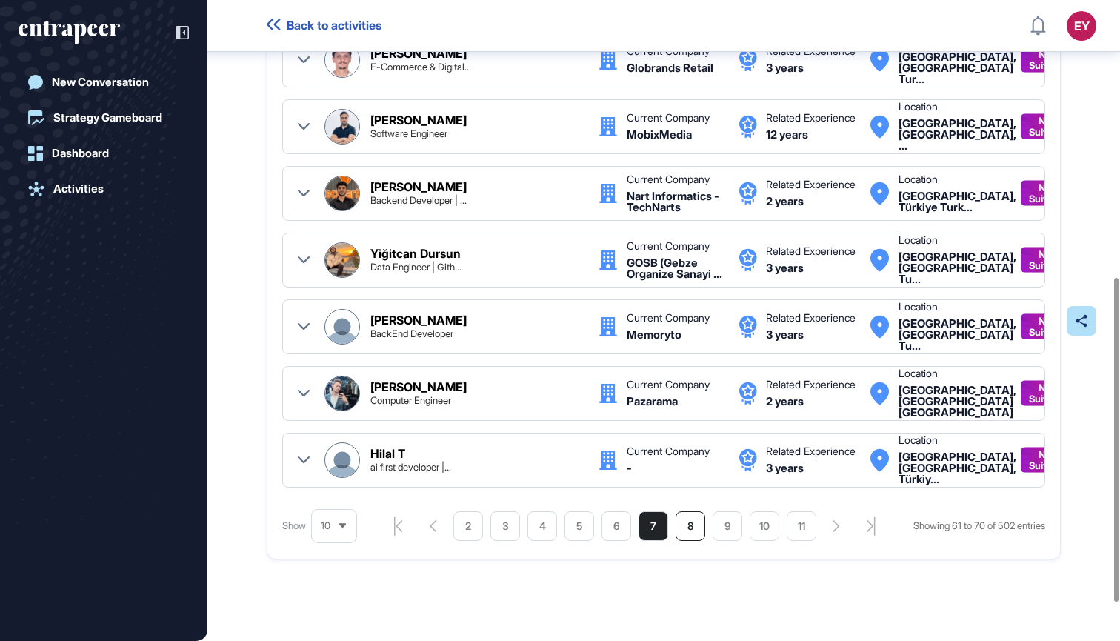
click at [693, 523] on li "8" at bounding box center [691, 526] width 30 height 30
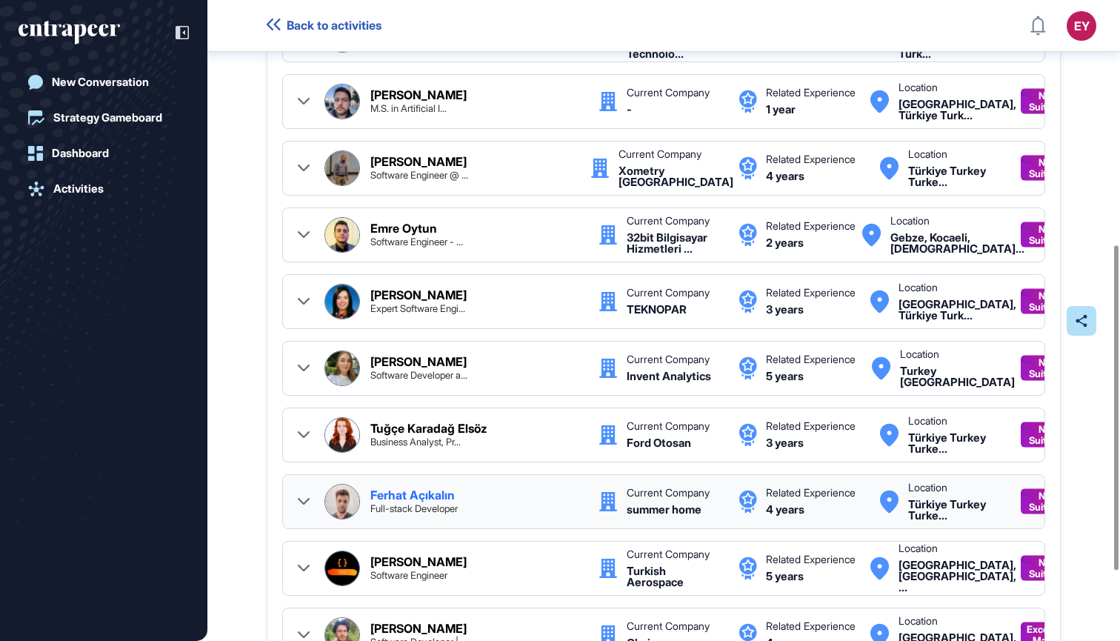
scroll to position [615, 0]
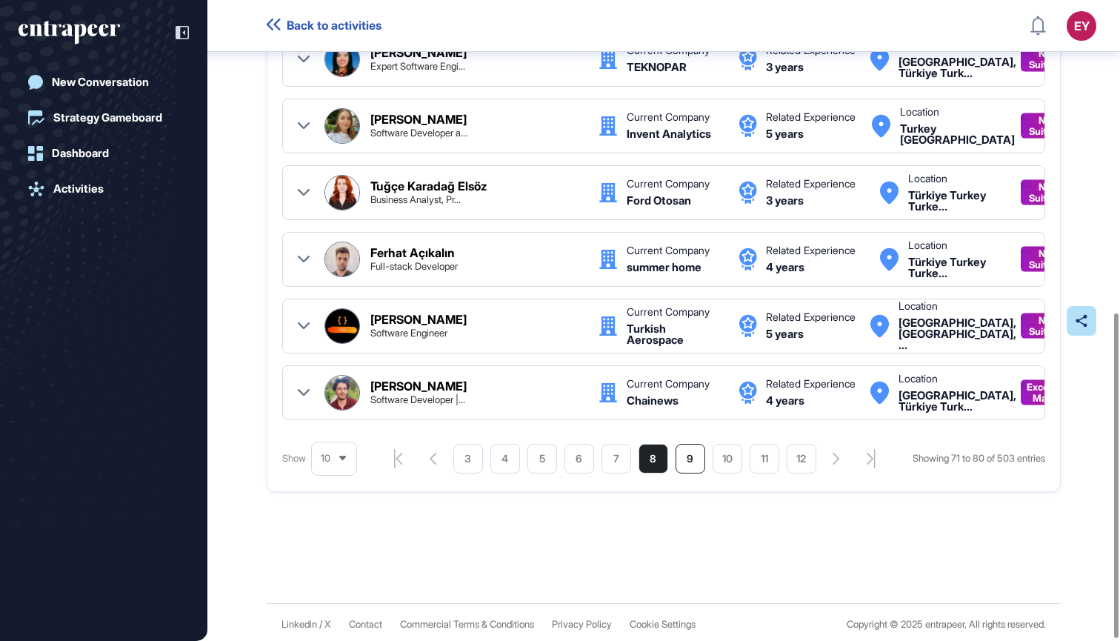
click at [684, 457] on li "9" at bounding box center [691, 459] width 30 height 30
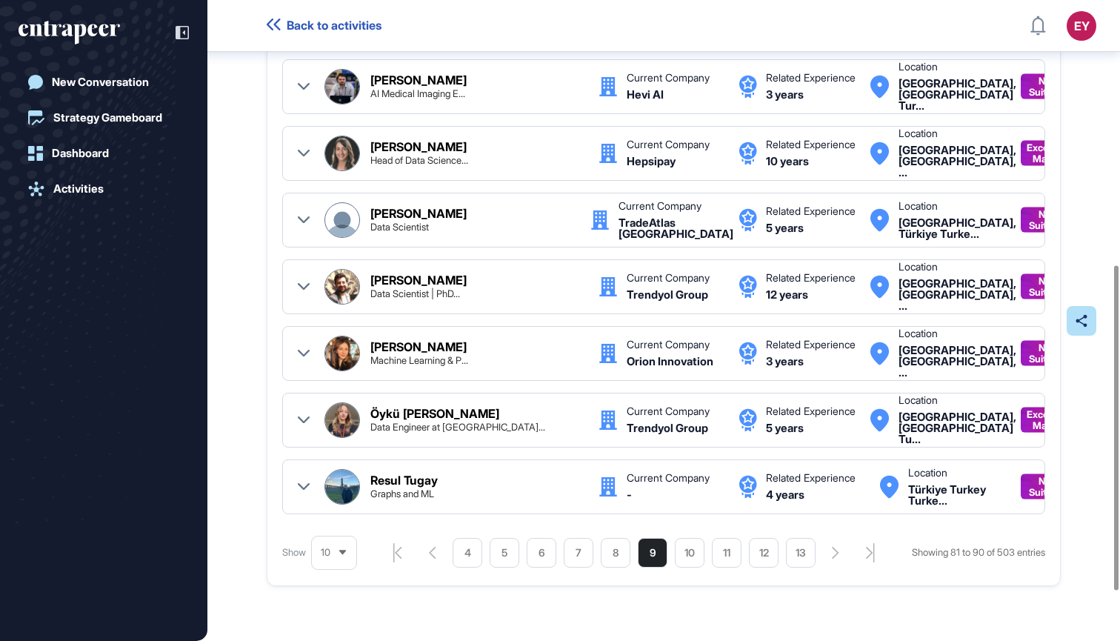
scroll to position [415, 0]
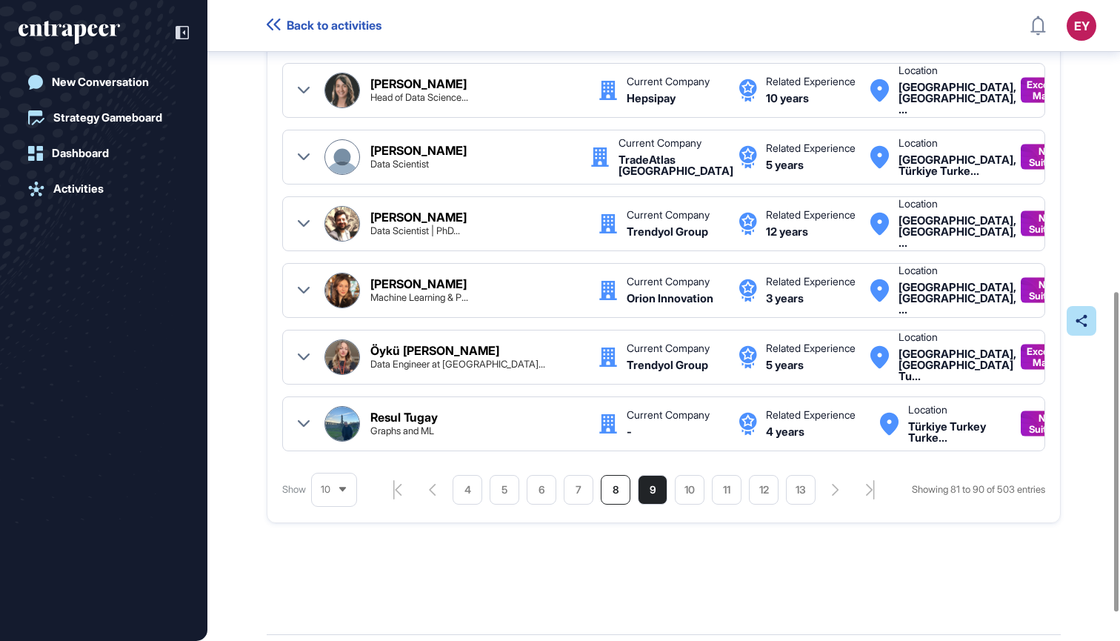
click at [611, 505] on li "8" at bounding box center [616, 490] width 30 height 30
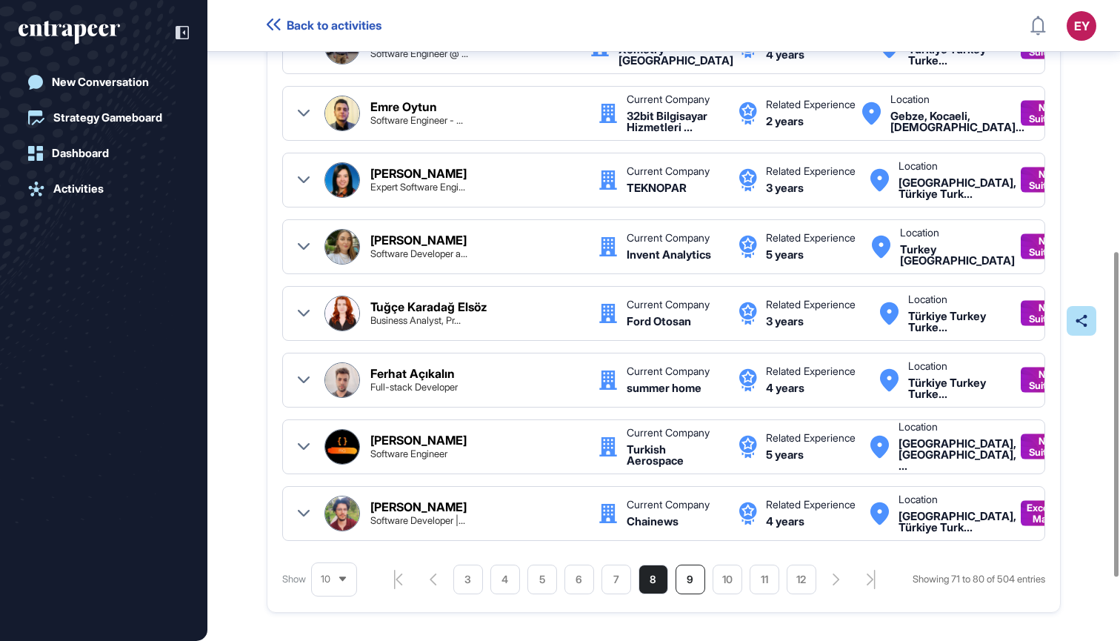
click at [676, 582] on li "9" at bounding box center [691, 580] width 30 height 30
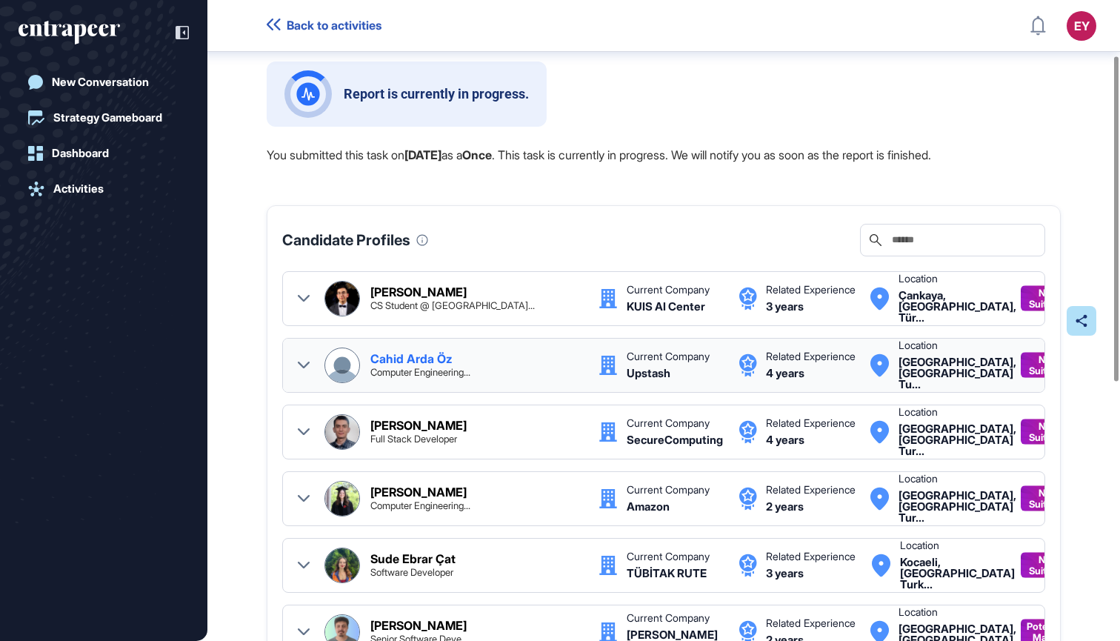
click at [525, 364] on div "Cahid Arda Öz Computer Engineering..." at bounding box center [476, 365] width 213 height 24
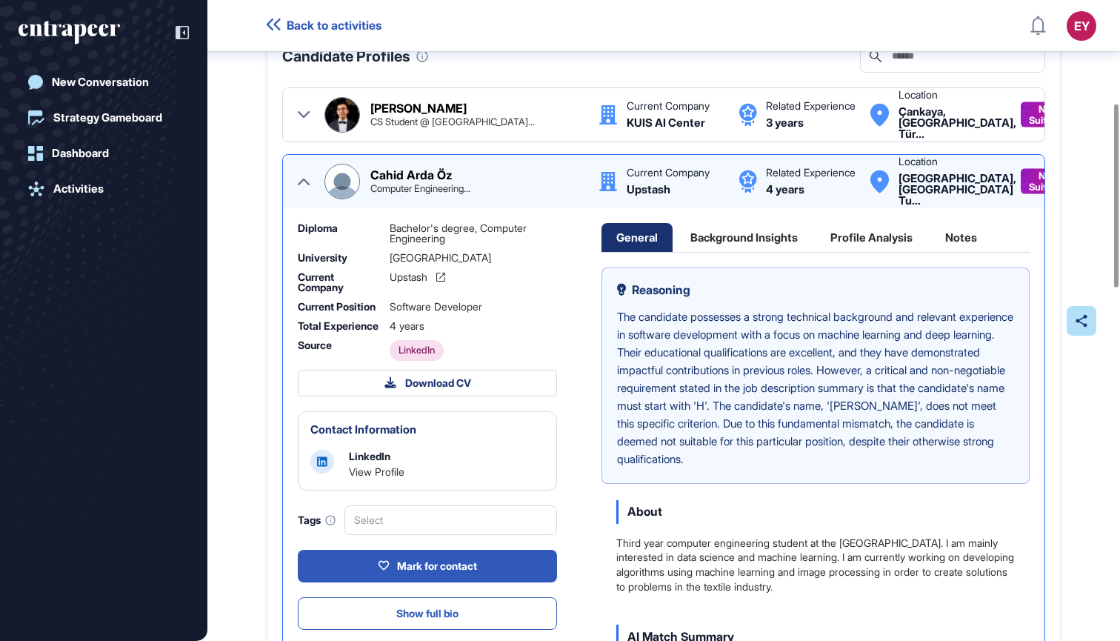
scroll to position [133, 0]
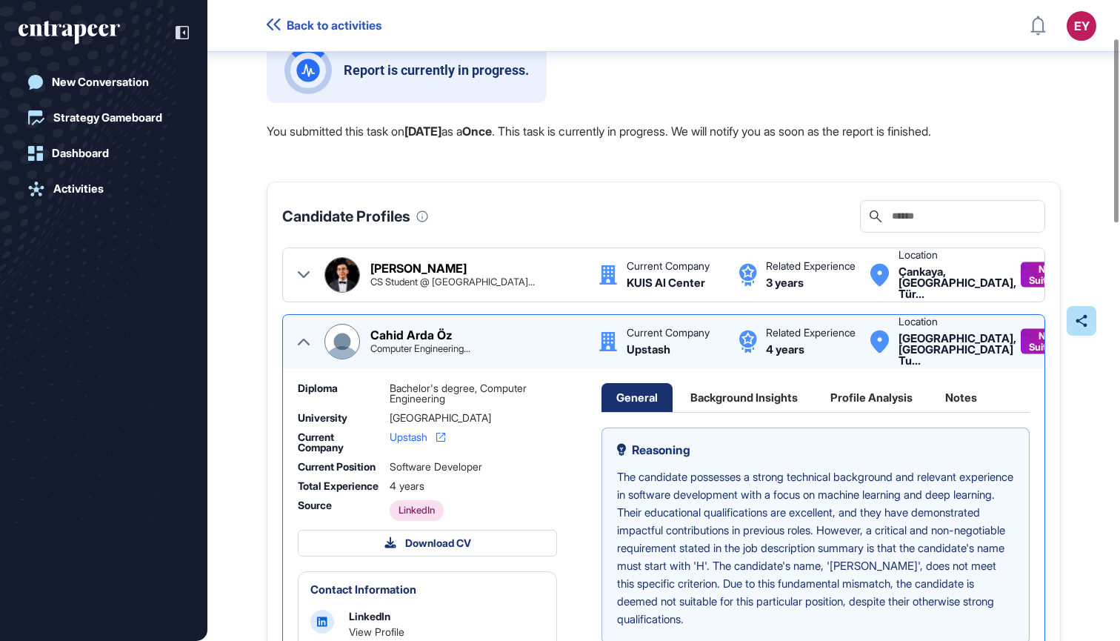
click at [425, 434] on span "Upstash" at bounding box center [409, 437] width 38 height 10
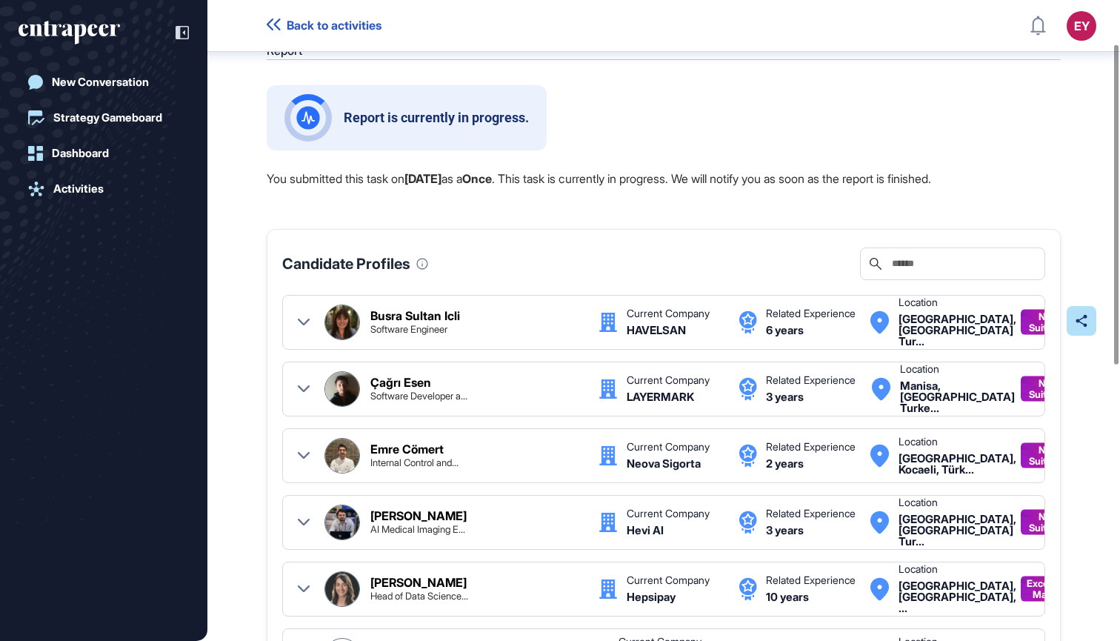
scroll to position [68, 0]
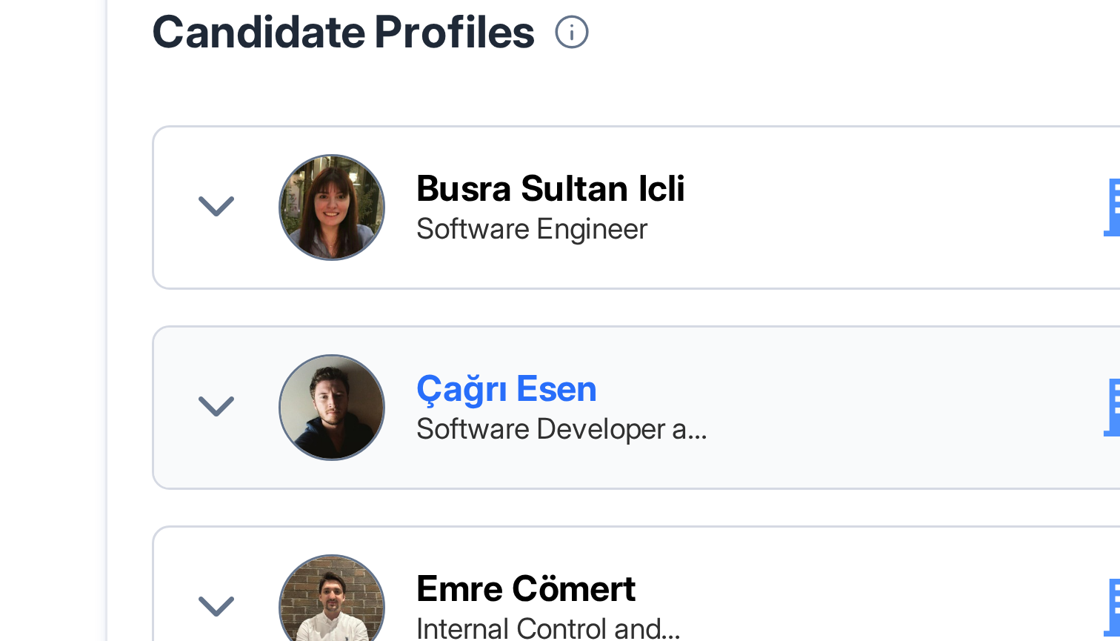
click at [298, 388] on div "Çağrı Esen Software Developer a... Current Company LAYERMARK Related Experience…" at bounding box center [664, 406] width 732 height 36
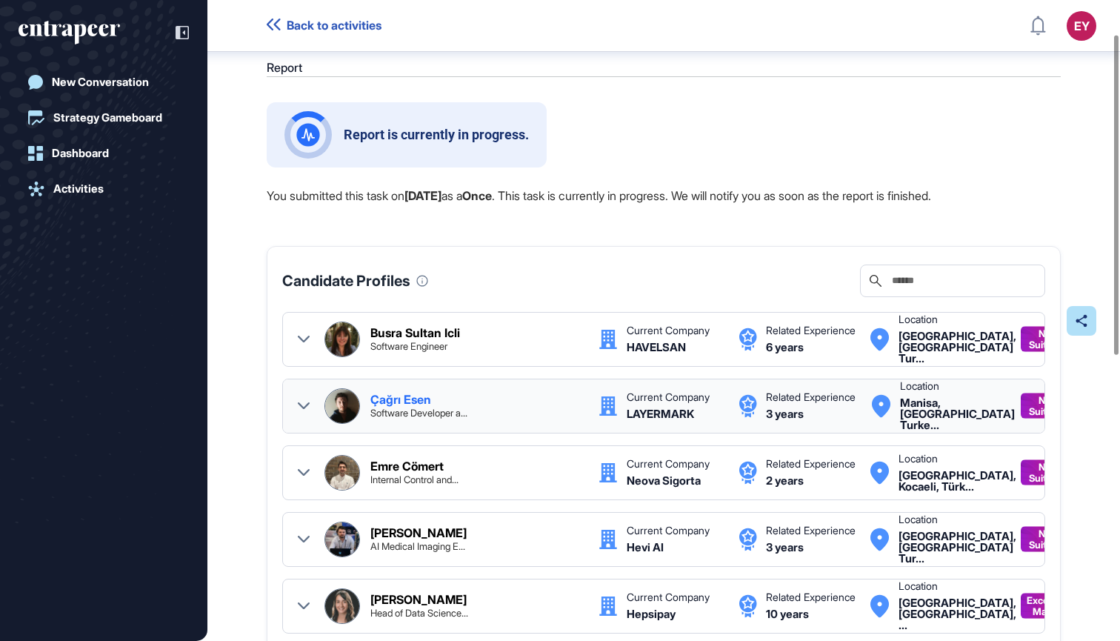
click at [320, 407] on div "Çağrı Esen Software Developer a... Current Company LAYERMARK Related Experience…" at bounding box center [664, 406] width 732 height 36
click at [303, 408] on icon at bounding box center [304, 405] width 12 height 7
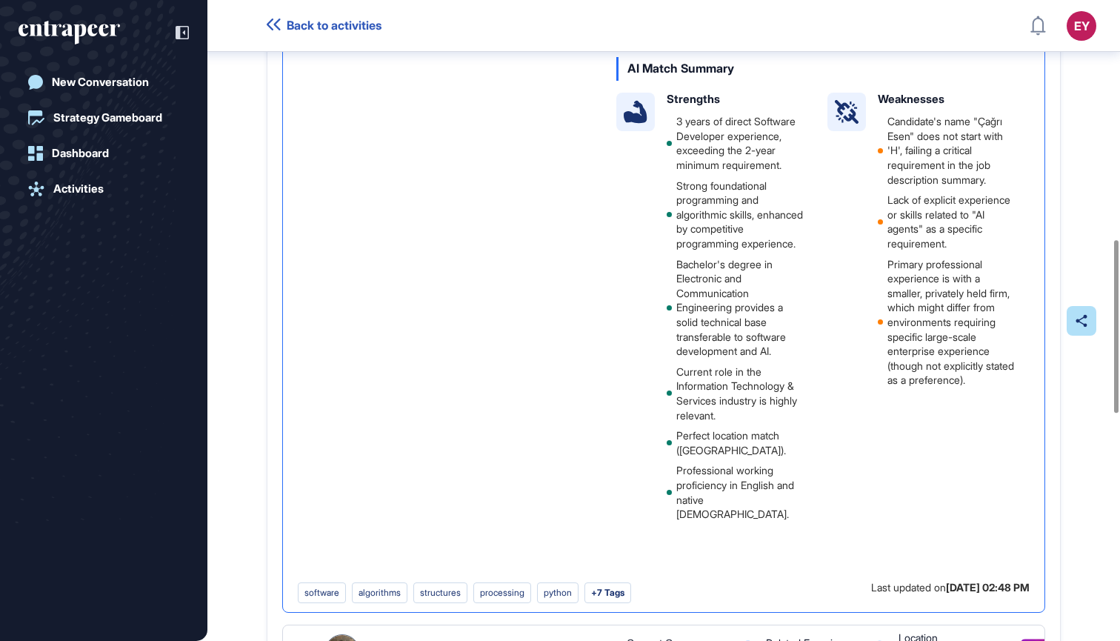
scroll to position [768, 0]
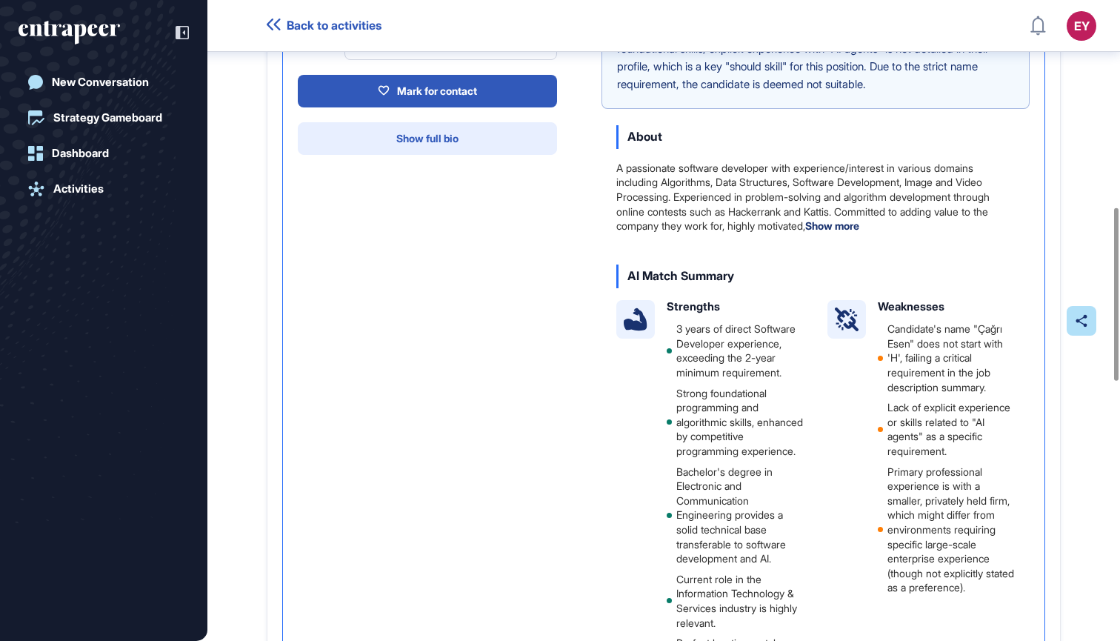
click at [509, 155] on button "Show full bio" at bounding box center [427, 138] width 259 height 33
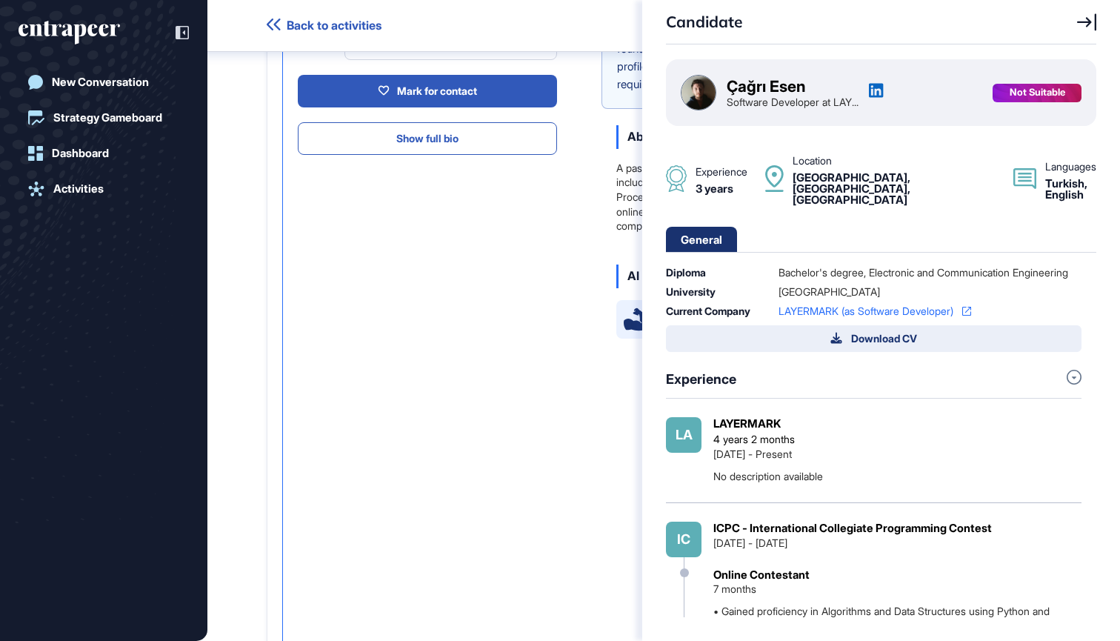
scroll to position [0, 0]
click at [1083, 15] on icon at bounding box center [1086, 22] width 19 height 18
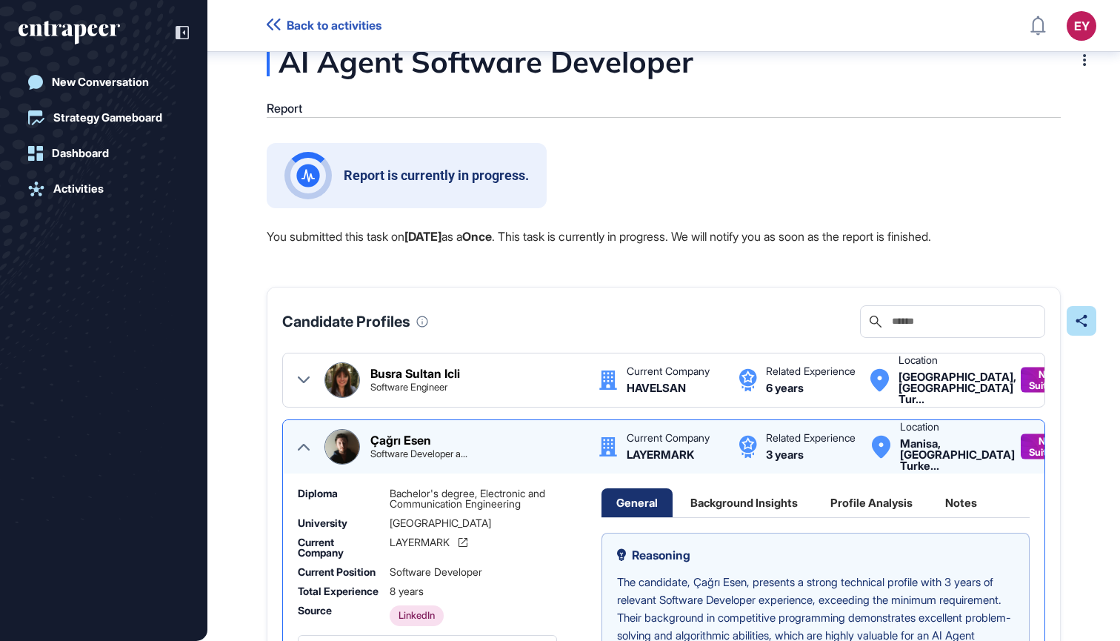
scroll to position [38, 0]
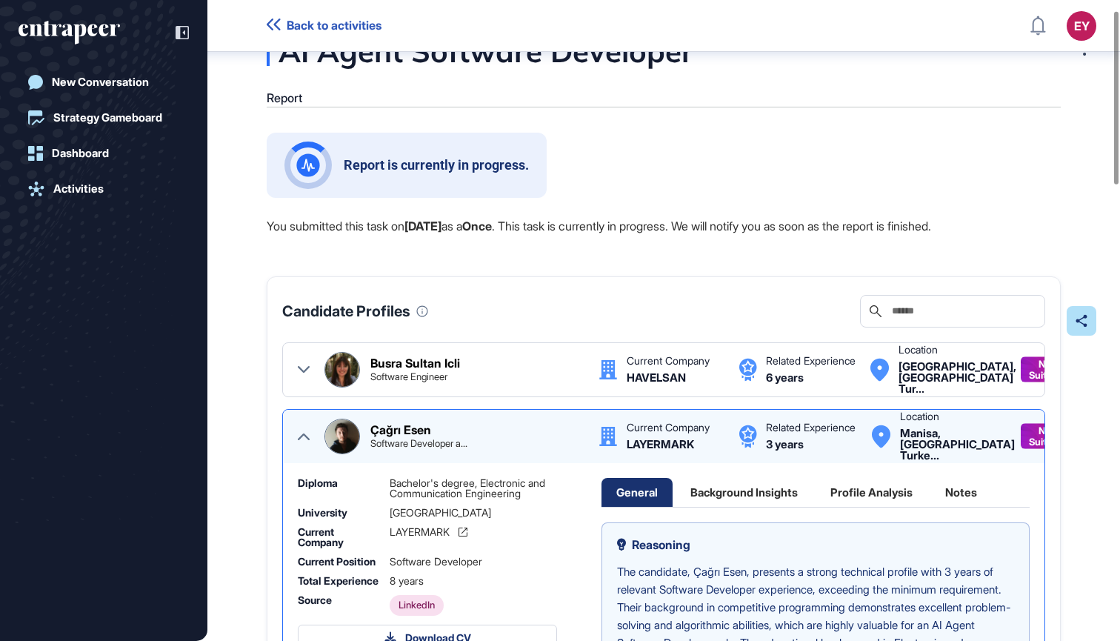
click at [312, 434] on div "Çağrı Esen Software Developer a... Current Company LAYERMARK Related Experience…" at bounding box center [664, 437] width 732 height 36
